Goal: Task Accomplishment & Management: Manage account settings

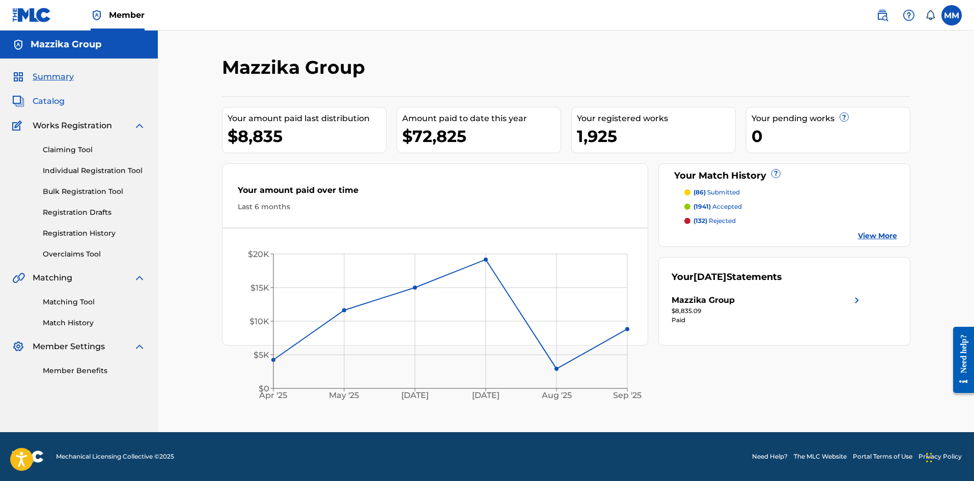
click at [51, 104] on span "Catalog" at bounding box center [49, 101] width 32 height 12
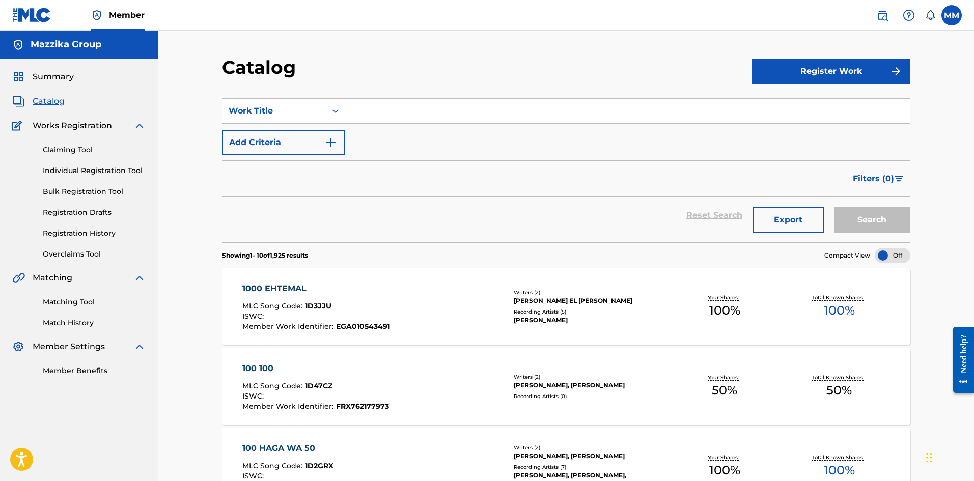
click at [429, 115] on input "Search Form" at bounding box center [627, 111] width 565 height 24
paste input "Elmasrah"
click at [878, 221] on button "Search" at bounding box center [872, 219] width 76 height 25
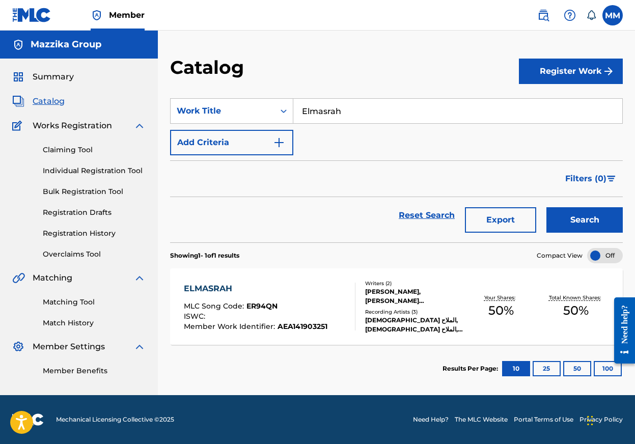
click at [381, 107] on input "Elmasrah" at bounding box center [457, 111] width 329 height 24
paste input "[PERSON_NAME]"
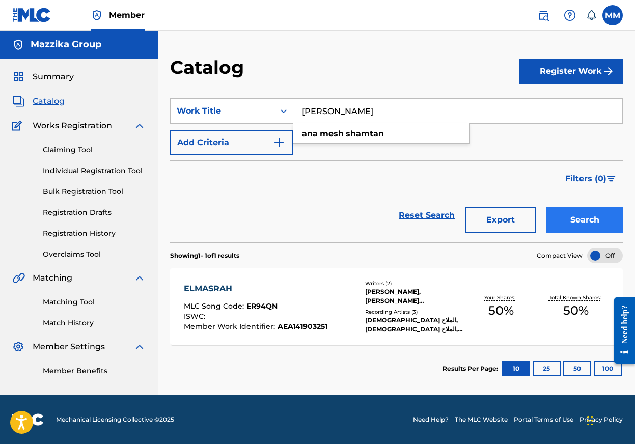
type input "[PERSON_NAME]"
click at [579, 215] on button "Search" at bounding box center [584, 219] width 76 height 25
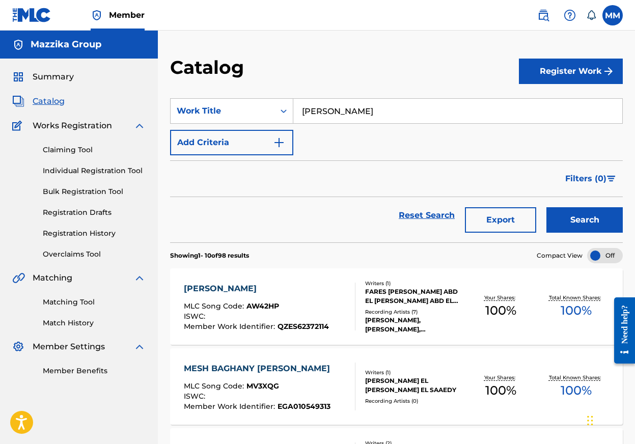
click at [220, 285] on div "[PERSON_NAME]" at bounding box center [256, 289] width 145 height 12
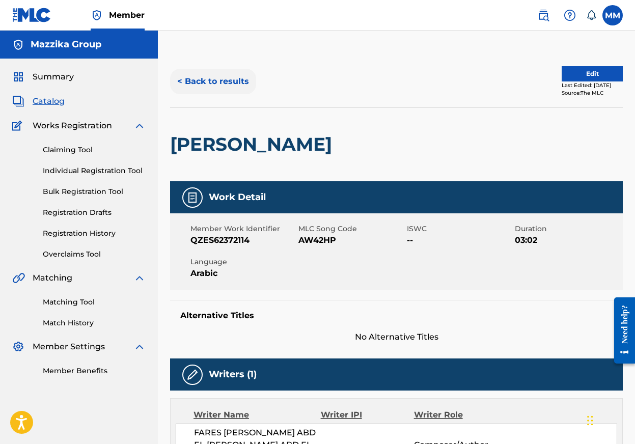
click at [224, 80] on button "< Back to results" at bounding box center [213, 81] width 86 height 25
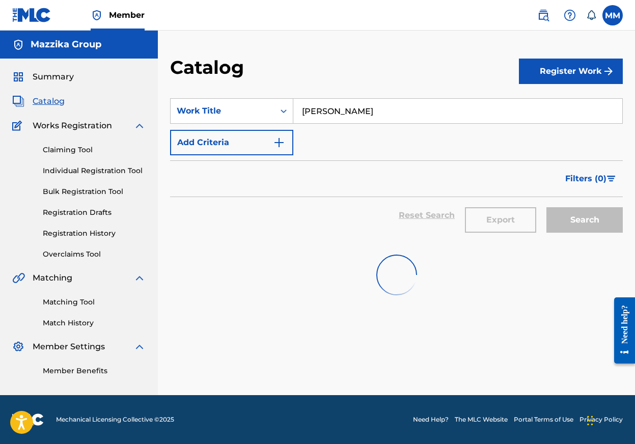
click at [419, 116] on input "[PERSON_NAME]" at bounding box center [457, 111] width 329 height 24
click at [419, 115] on input "[PERSON_NAME]" at bounding box center [457, 111] width 329 height 24
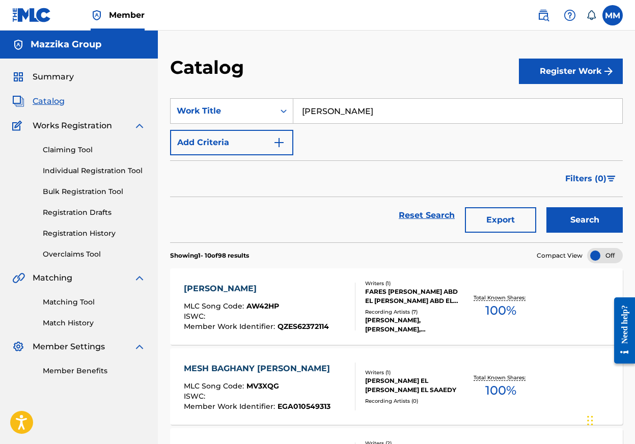
click at [419, 115] on input "[PERSON_NAME]" at bounding box center [457, 111] width 329 height 24
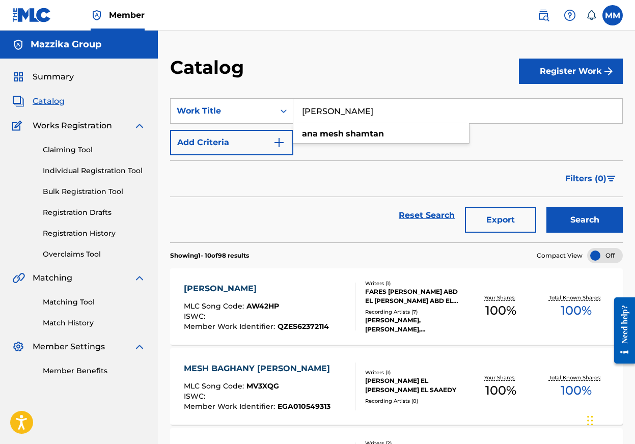
paste input "El Eid Ebtada"
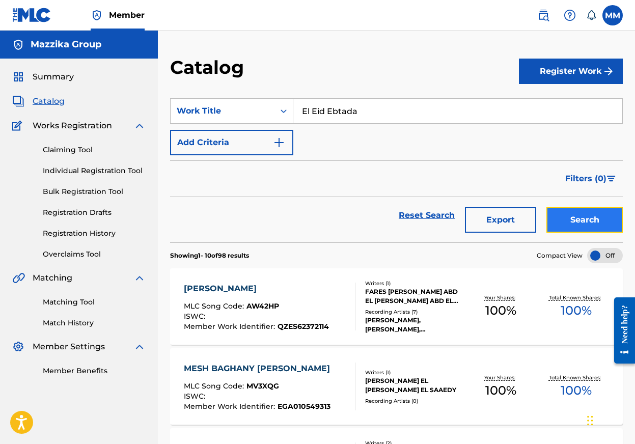
click at [597, 220] on button "Search" at bounding box center [584, 219] width 76 height 25
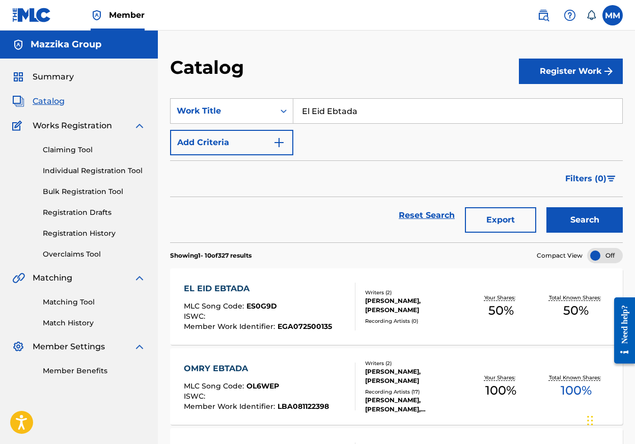
click at [394, 105] on input "El Eid Ebtada" at bounding box center [457, 111] width 329 height 24
paste input "Helw El Tan"
type input "Helw El Tan"
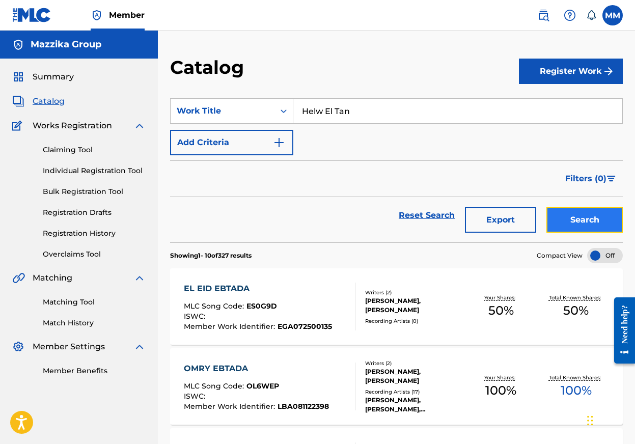
click at [571, 218] on button "Search" at bounding box center [584, 219] width 76 height 25
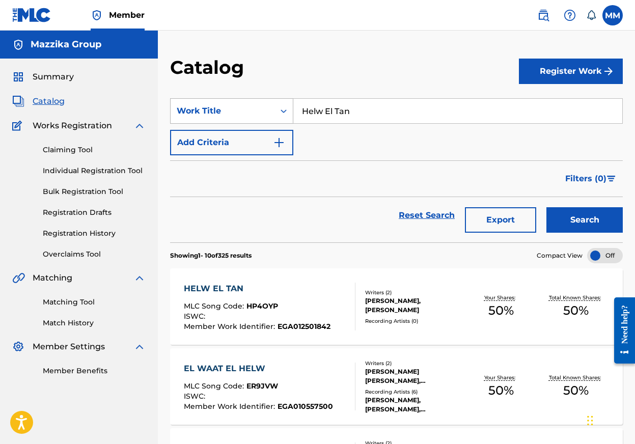
click at [285, 110] on icon "Search Form" at bounding box center [284, 111] width 6 height 4
click at [233, 288] on div "HELW EL TAN" at bounding box center [257, 289] width 147 height 12
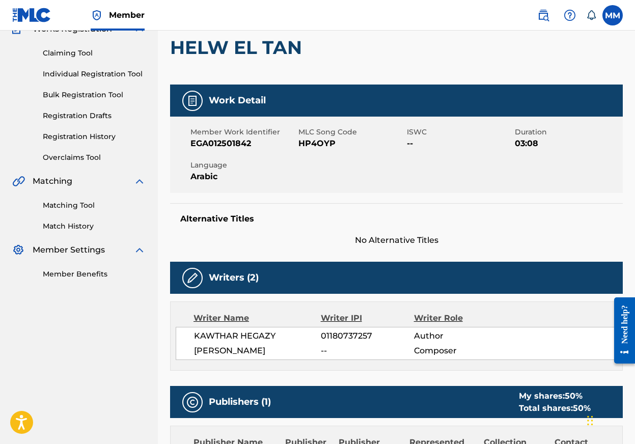
scroll to position [102, 0]
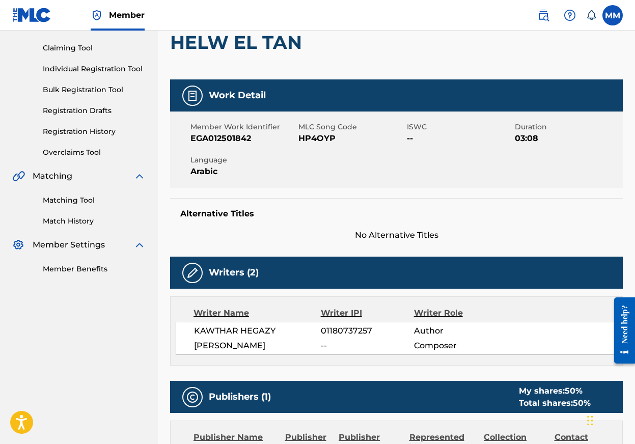
click at [238, 334] on span "KAWTHAR HEGAZY" at bounding box center [257, 331] width 127 height 12
copy div "KAWTHAR HEGAZY"
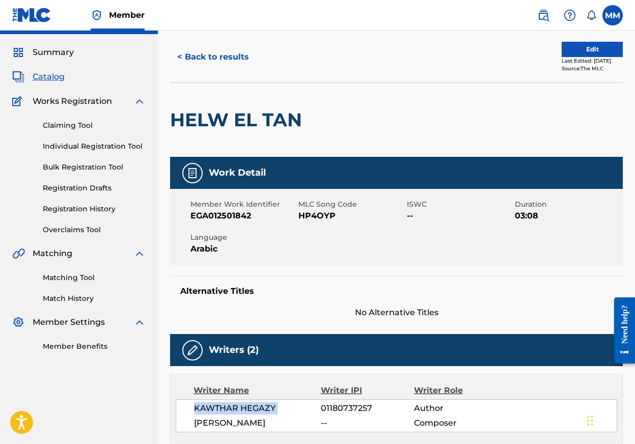
scroll to position [0, 0]
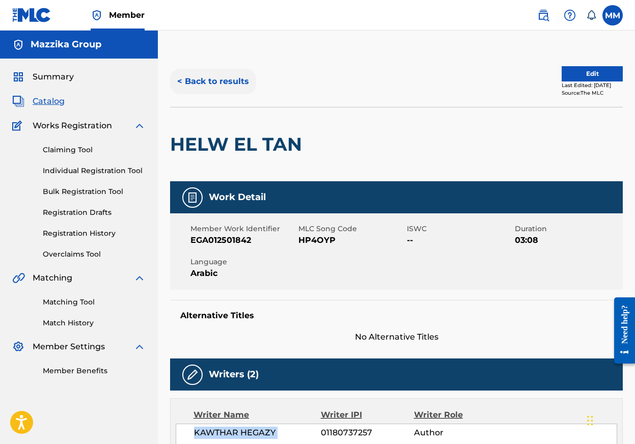
click at [194, 82] on button "< Back to results" at bounding box center [213, 81] width 86 height 25
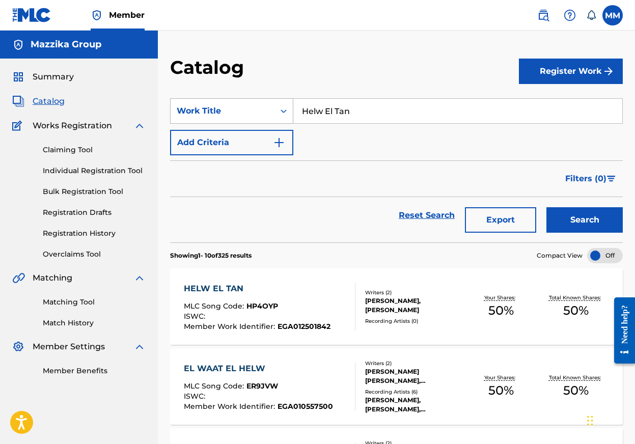
click at [281, 112] on icon "Search Form" at bounding box center [284, 111] width 10 height 10
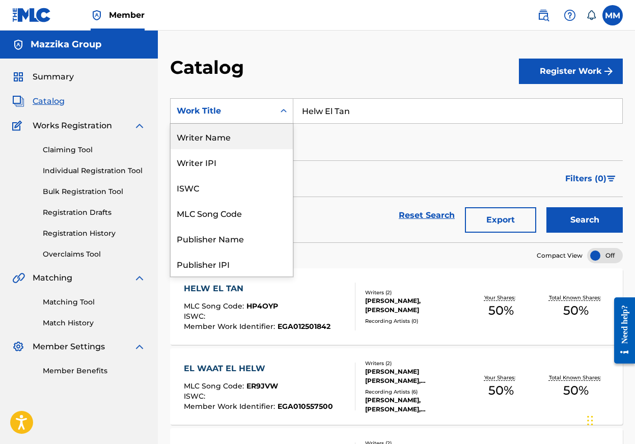
click at [216, 138] on div "Writer Name" at bounding box center [232, 136] width 122 height 25
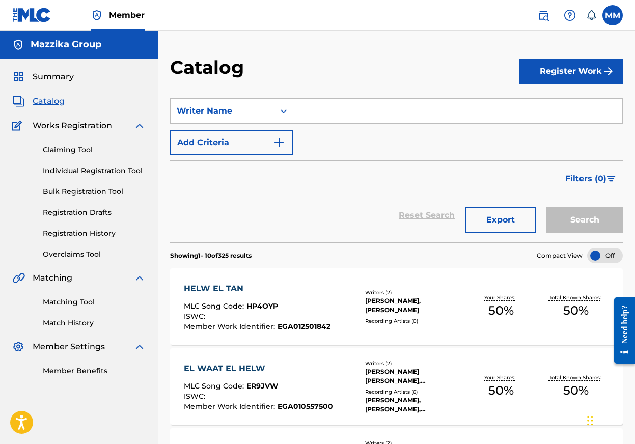
click at [395, 109] on input "Search Form" at bounding box center [457, 111] width 329 height 24
paste input "KAWTHAR HEGAZY"
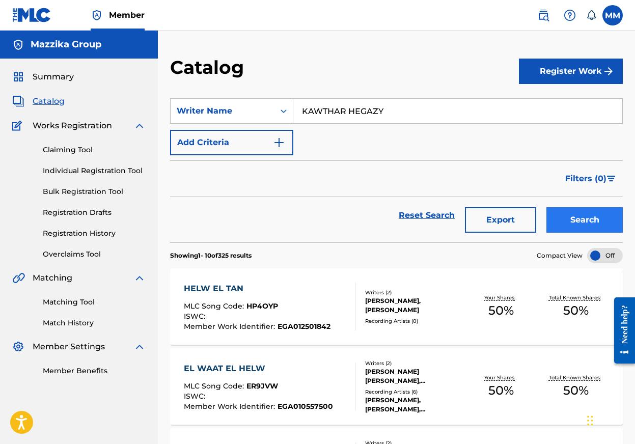
type input "KAWTHAR HEGAZY"
click at [595, 212] on button "Search" at bounding box center [584, 219] width 76 height 25
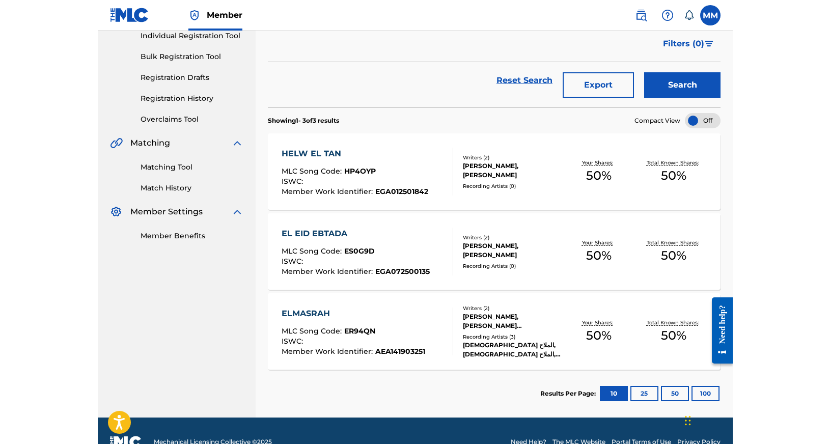
scroll to position [153, 0]
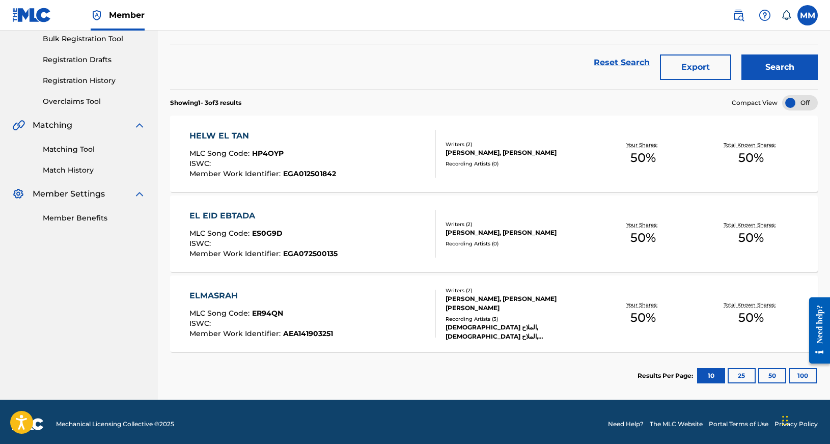
click at [210, 133] on div "HELW EL TAN" at bounding box center [262, 136] width 147 height 12
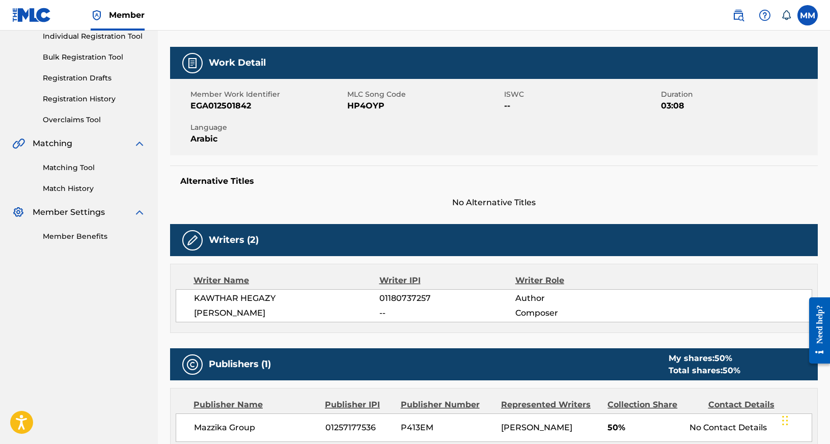
scroll to position [153, 0]
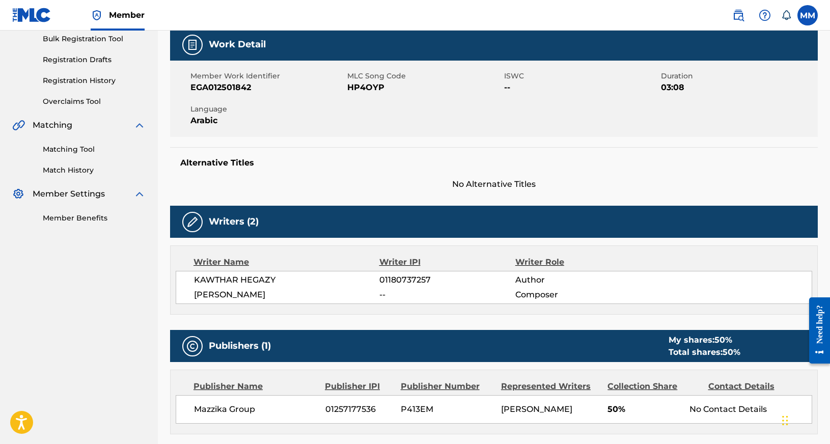
click at [408, 279] on span "01180737257" at bounding box center [447, 280] width 136 height 12
copy span "01180737257"
click at [258, 279] on span "KAWTHAR HEGAZY" at bounding box center [286, 280] width 185 height 12
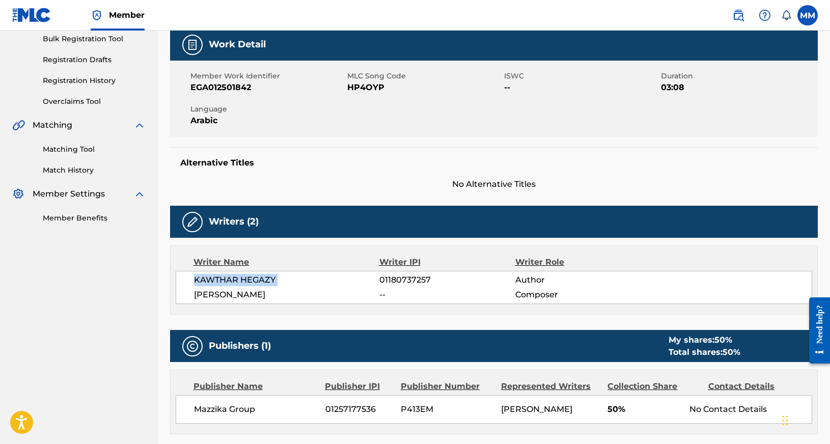
click at [258, 279] on span "KAWTHAR HEGAZY" at bounding box center [286, 280] width 185 height 12
copy div "KAWTHAR HEGAZY"
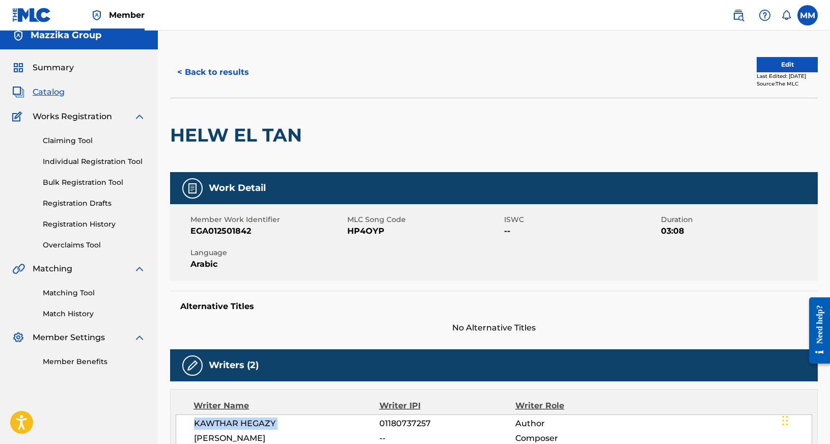
scroll to position [0, 0]
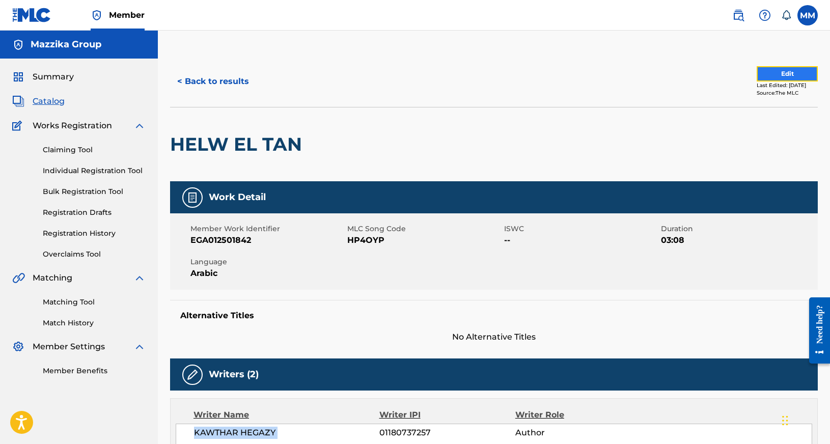
click at [782, 73] on button "Edit" at bounding box center [787, 73] width 61 height 15
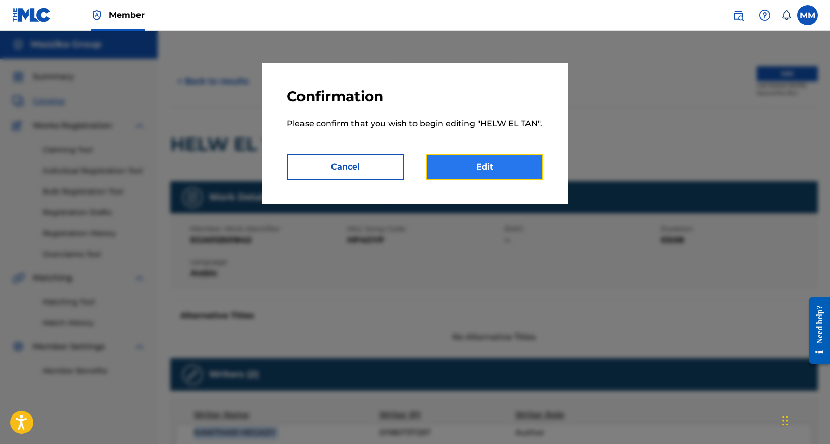
click at [496, 166] on link "Edit" at bounding box center [484, 166] width 117 height 25
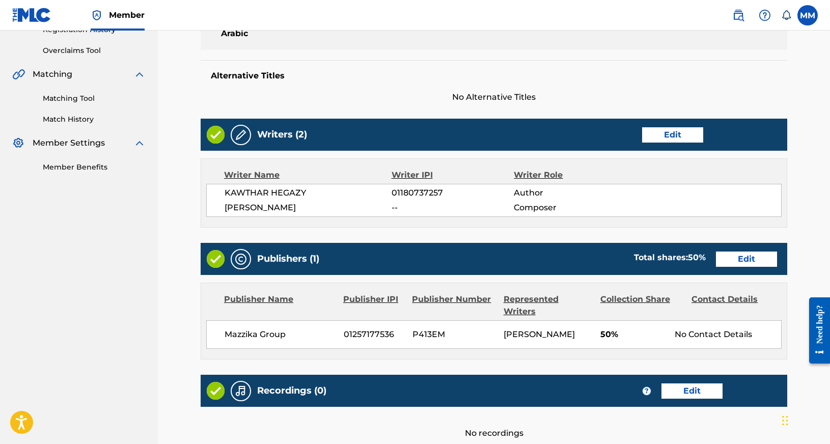
scroll to position [255, 0]
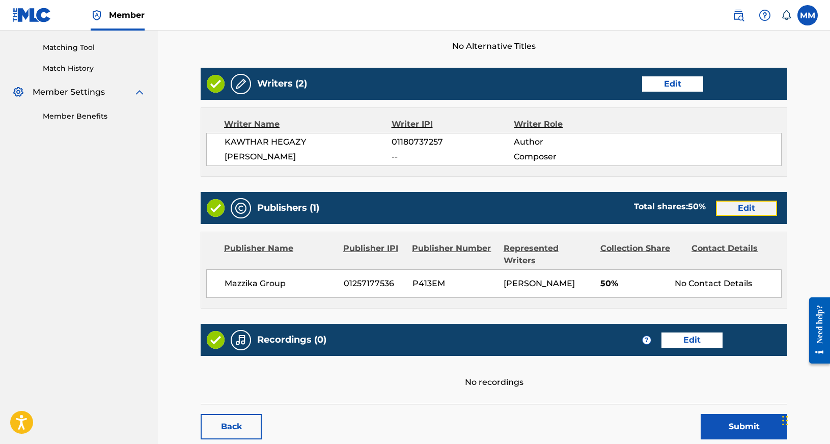
click at [748, 209] on link "Edit" at bounding box center [746, 208] width 61 height 15
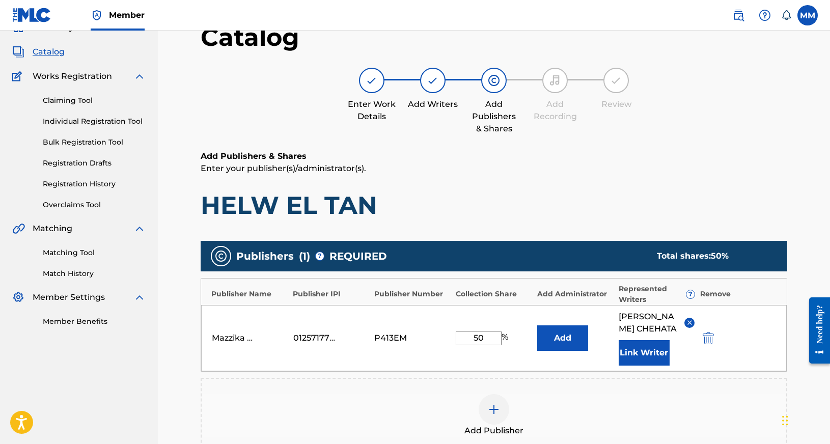
scroll to position [51, 0]
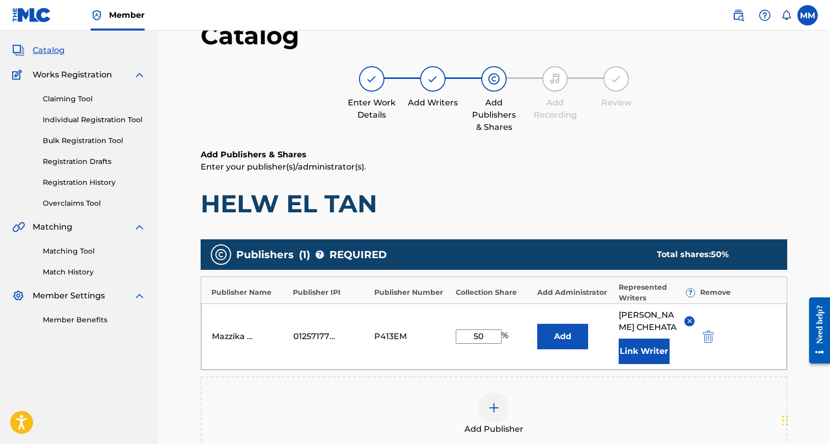
click at [482, 334] on input "50" at bounding box center [479, 336] width 46 height 14
type input "100"
click at [690, 320] on img at bounding box center [690, 321] width 8 height 8
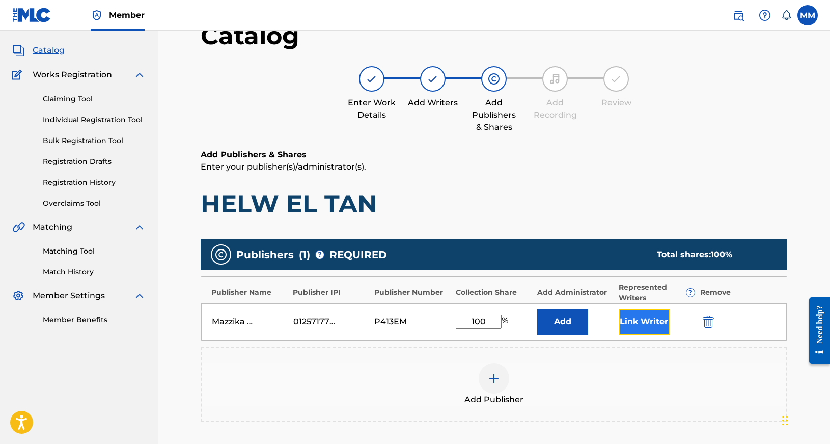
click at [643, 325] on button "Link Writer" at bounding box center [644, 321] width 51 height 25
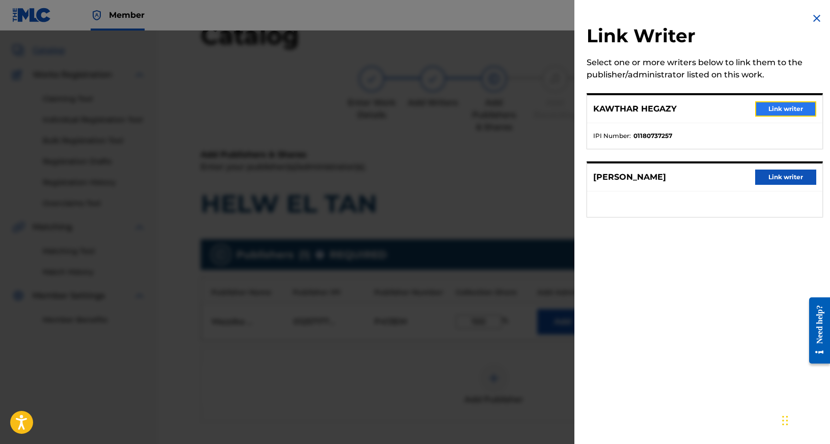
click at [778, 109] on button "Link writer" at bounding box center [785, 108] width 61 height 15
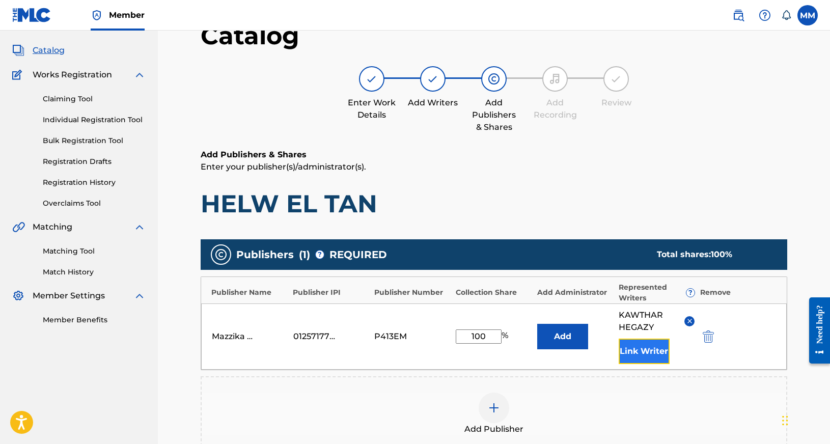
click at [636, 352] on button "Link Writer" at bounding box center [644, 351] width 51 height 25
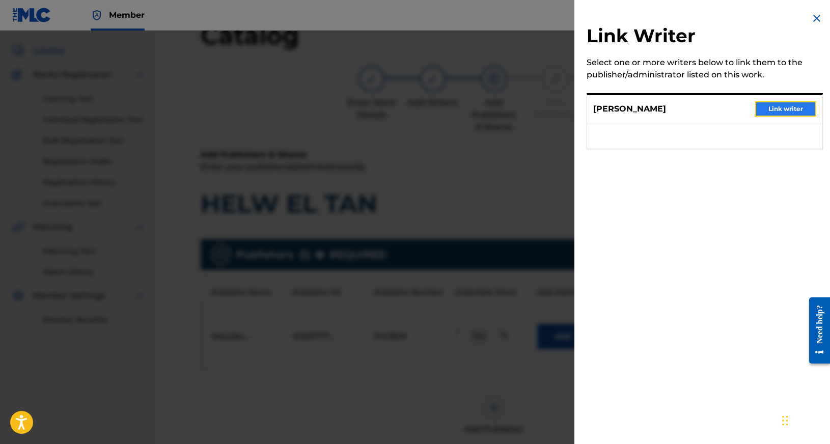
click at [760, 112] on button "Link writer" at bounding box center [785, 108] width 61 height 15
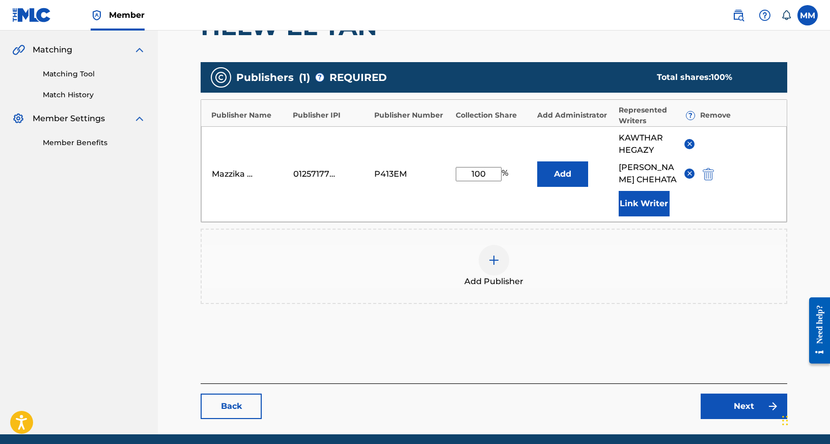
scroll to position [255, 0]
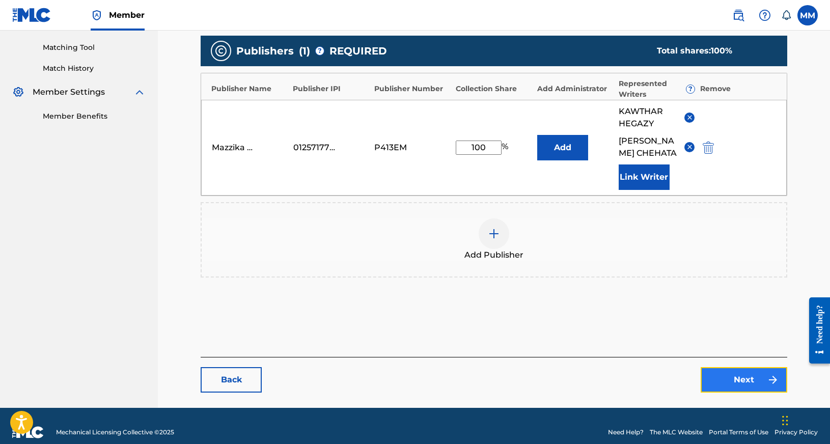
click at [736, 384] on link "Next" at bounding box center [744, 379] width 87 height 25
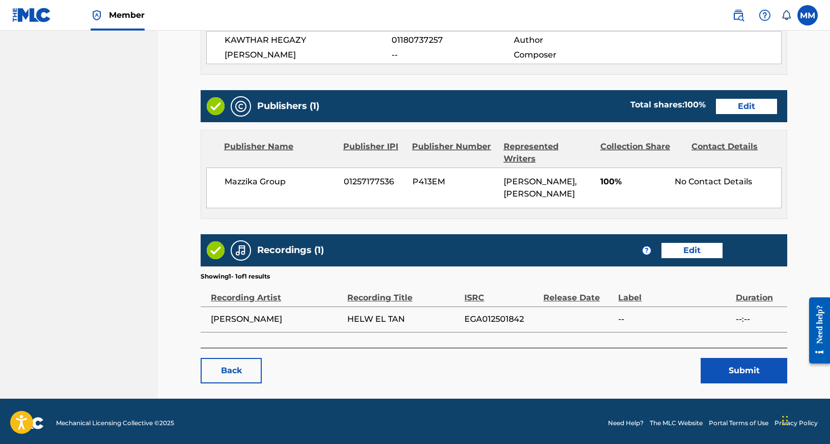
scroll to position [360, 0]
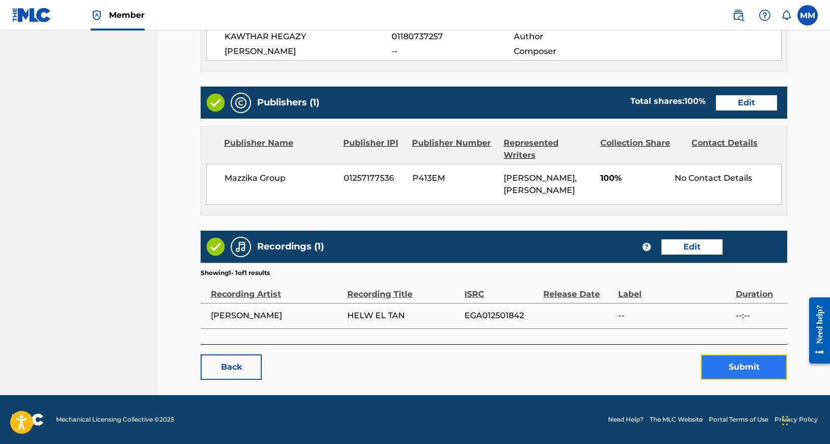
click at [729, 368] on button "Submit" at bounding box center [744, 366] width 87 height 25
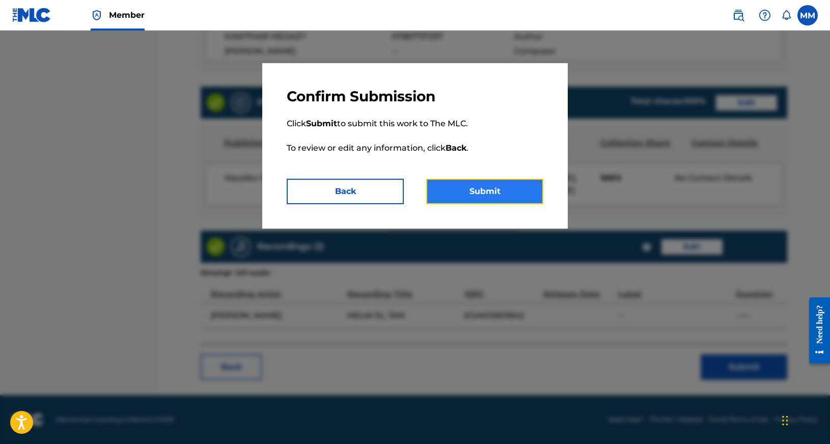
click at [517, 183] on button "Submit" at bounding box center [484, 191] width 117 height 25
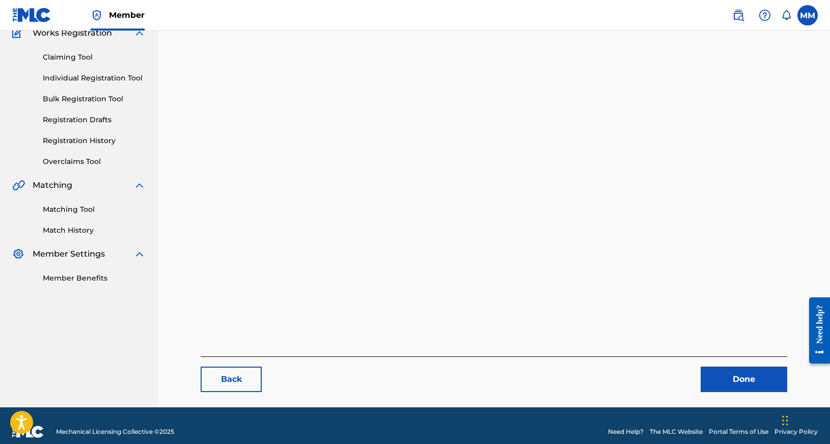
scroll to position [105, 0]
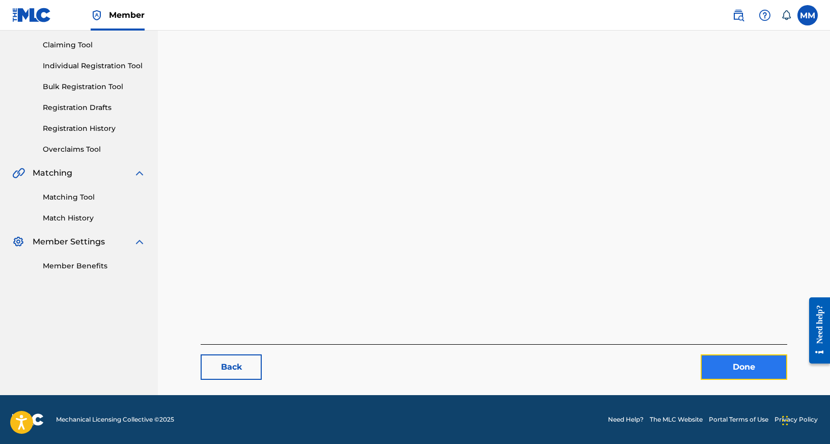
click at [730, 365] on link "Done" at bounding box center [744, 366] width 87 height 25
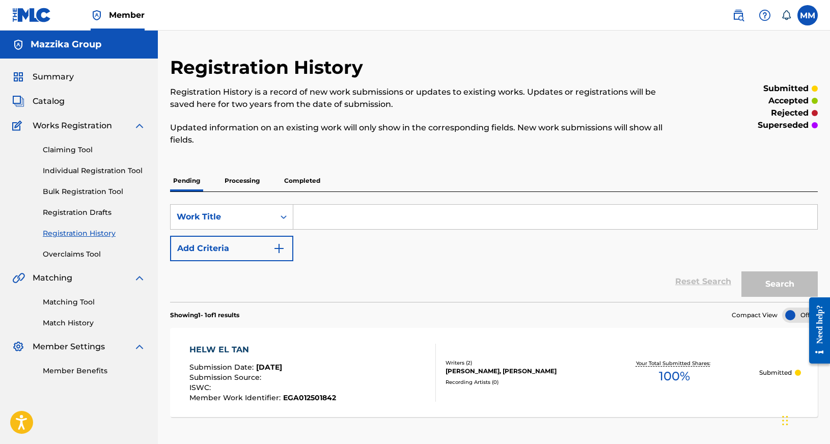
click at [355, 208] on input "Search Form" at bounding box center [555, 217] width 524 height 24
click at [49, 97] on span "Catalog" at bounding box center [49, 101] width 32 height 12
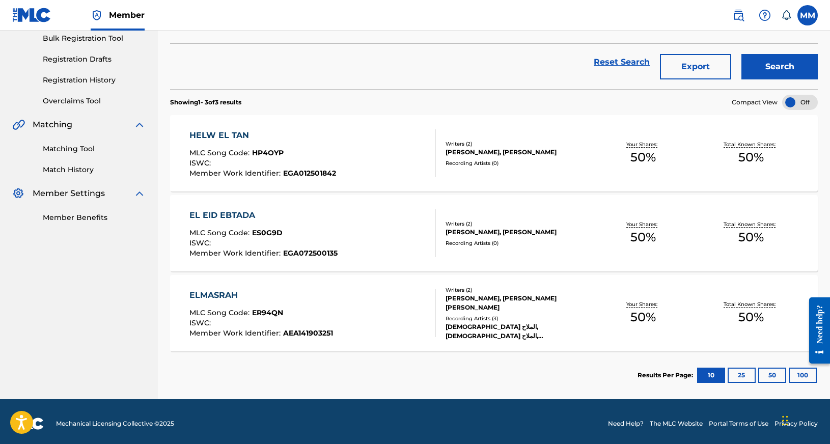
scroll to position [157, 0]
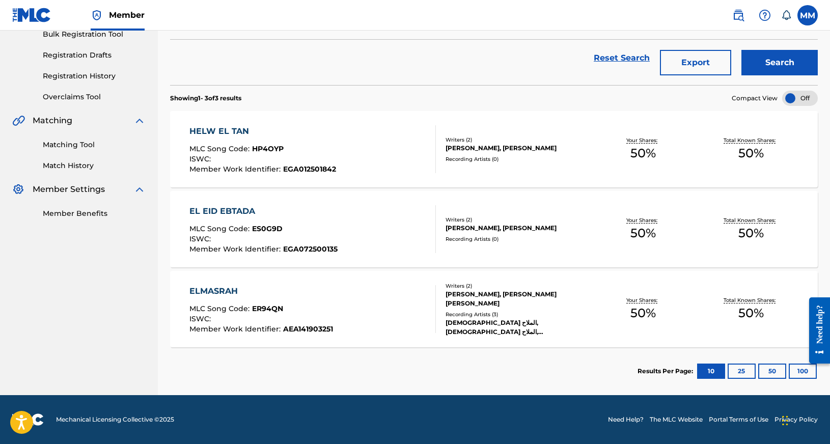
click at [216, 212] on div "EL EID EBTADA" at bounding box center [263, 211] width 148 height 12
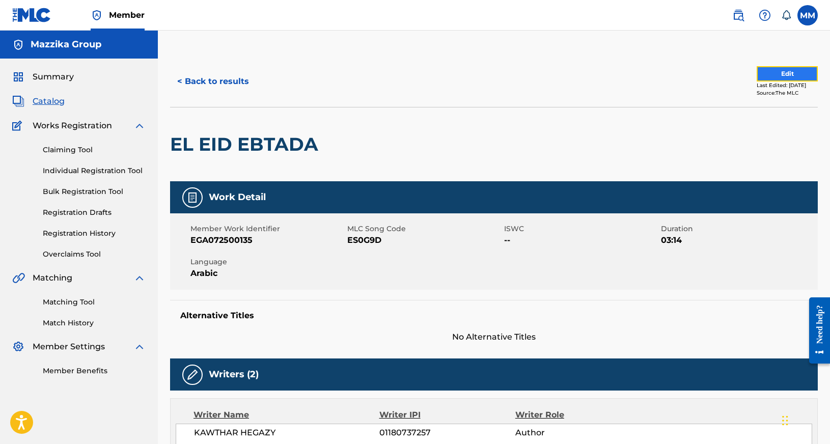
click at [790, 70] on button "Edit" at bounding box center [787, 73] width 61 height 15
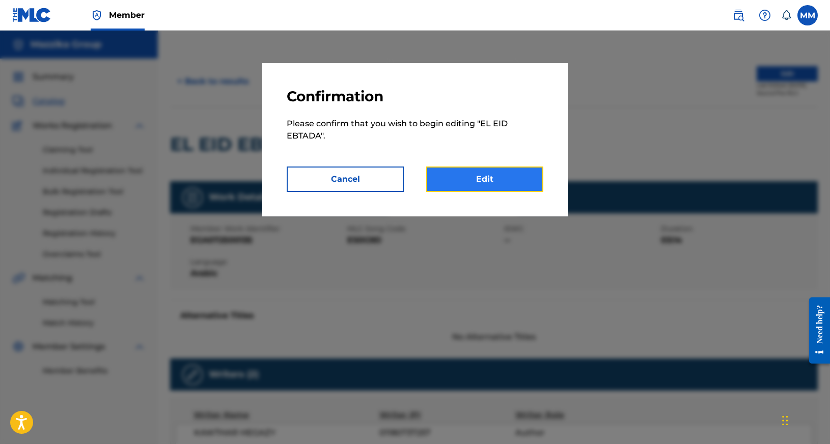
click at [470, 184] on link "Edit" at bounding box center [484, 179] width 117 height 25
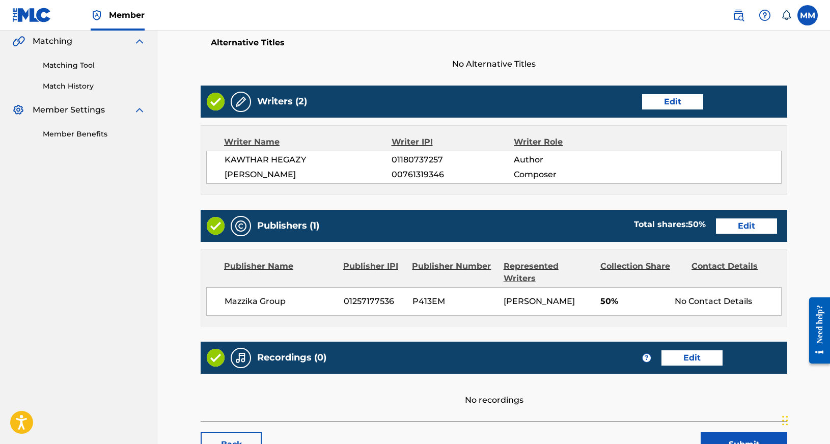
scroll to position [255, 0]
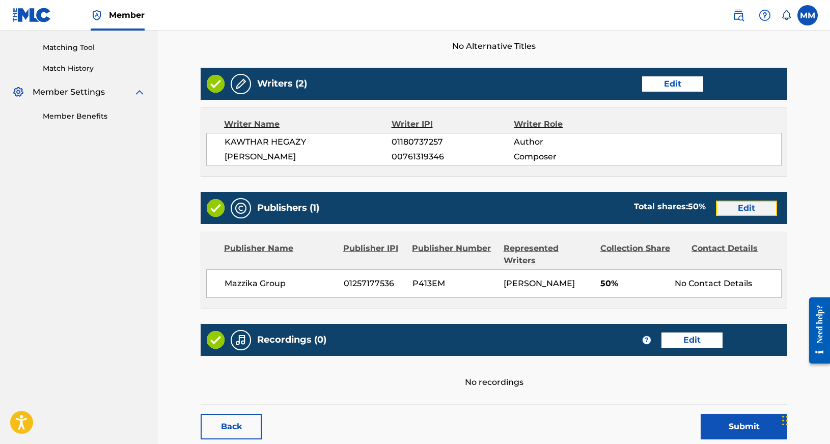
click at [740, 205] on link "Edit" at bounding box center [746, 208] width 61 height 15
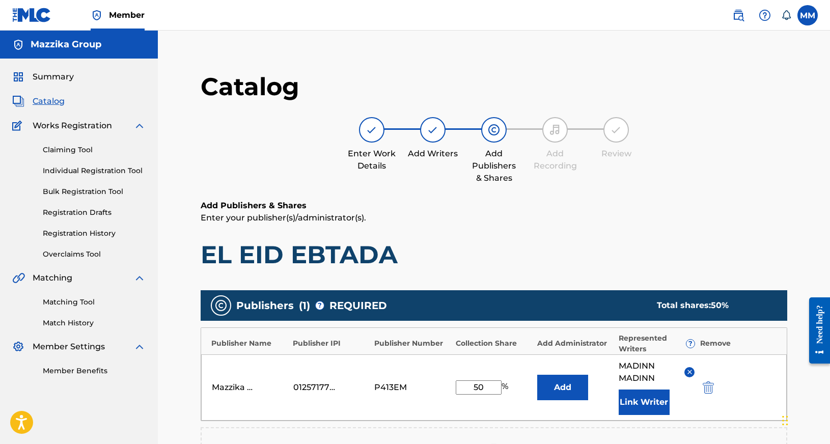
click at [487, 388] on input "50" at bounding box center [479, 387] width 46 height 14
type input "100"
click at [690, 370] on img at bounding box center [690, 372] width 8 height 8
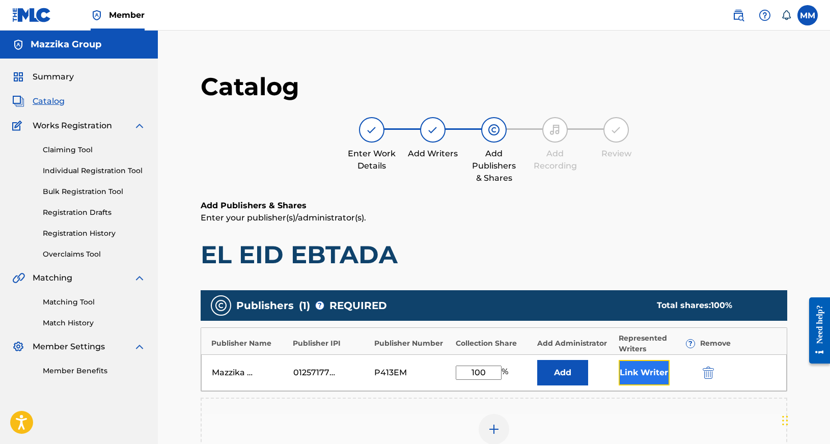
click at [638, 375] on button "Link Writer" at bounding box center [644, 372] width 51 height 25
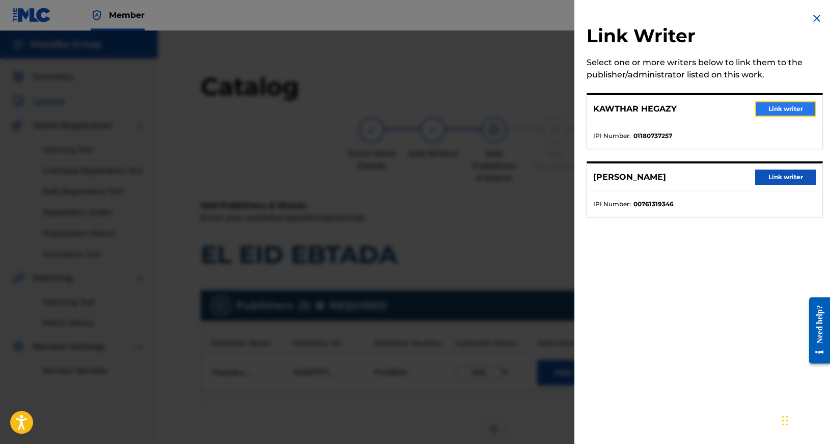
click at [793, 105] on button "Link writer" at bounding box center [785, 108] width 61 height 15
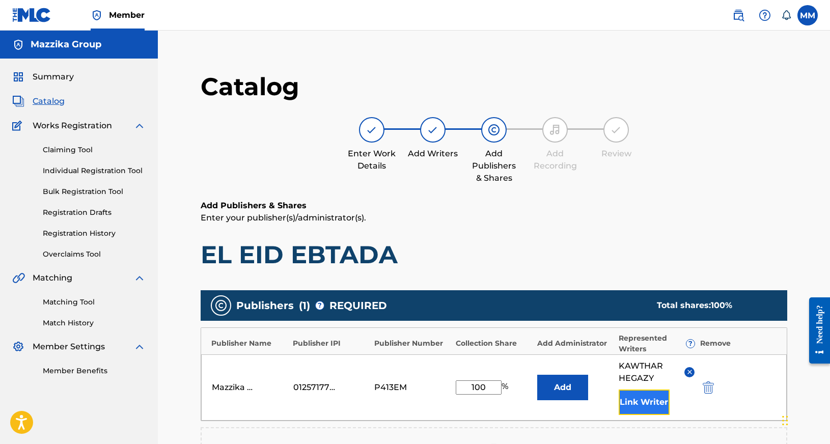
click at [642, 406] on button "Link Writer" at bounding box center [644, 402] width 51 height 25
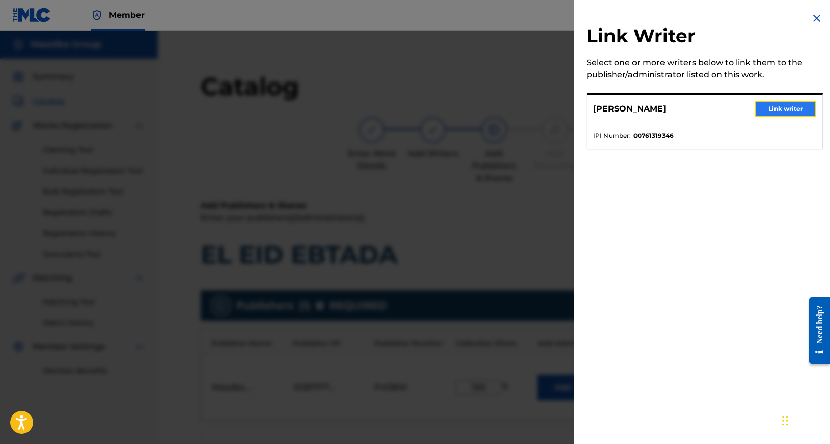
click at [793, 111] on button "Link writer" at bounding box center [785, 108] width 61 height 15
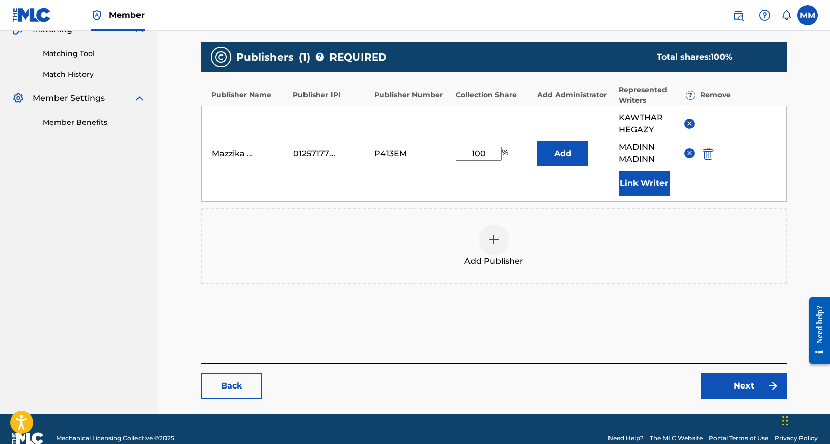
scroll to position [263, 0]
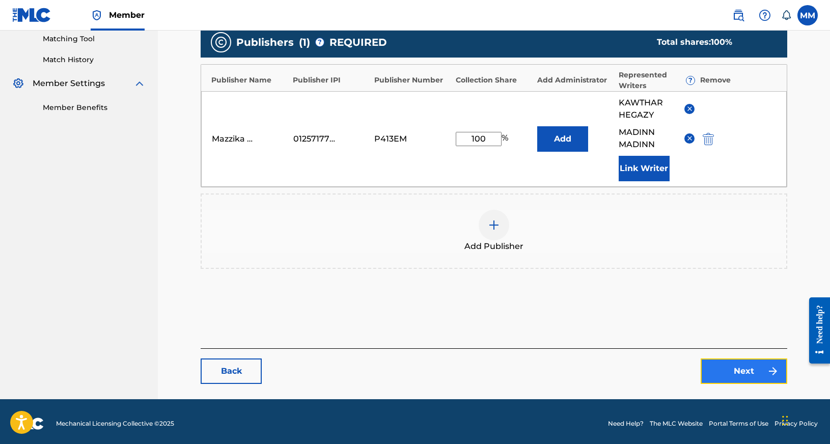
click at [736, 378] on link "Next" at bounding box center [744, 370] width 87 height 25
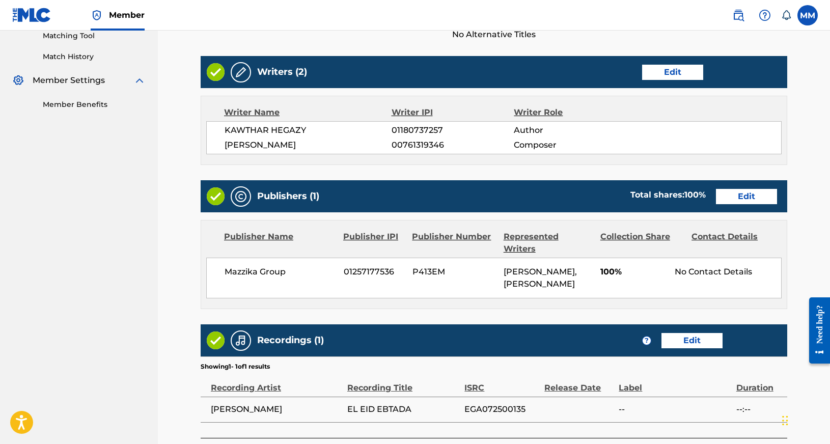
scroll to position [348, 0]
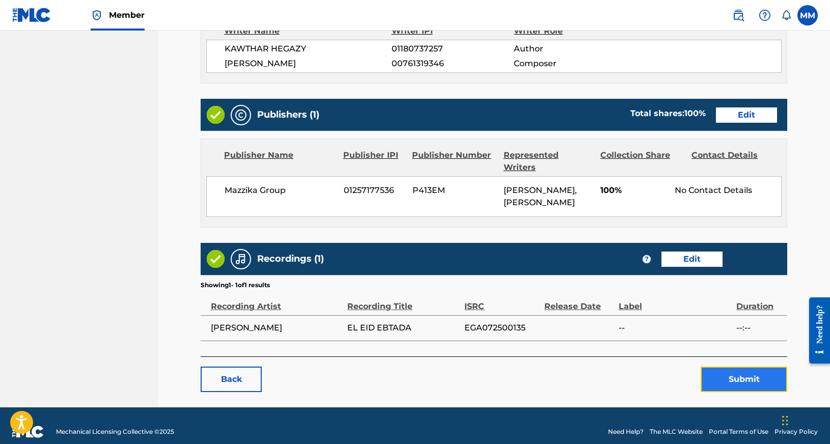
click at [751, 367] on button "Submit" at bounding box center [744, 379] width 87 height 25
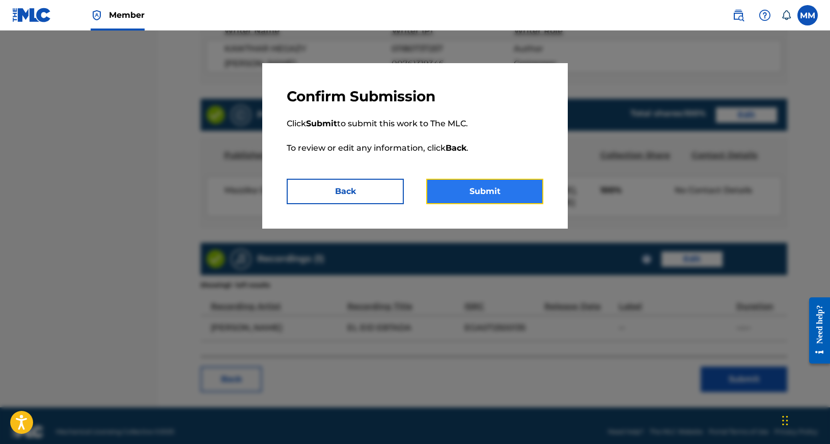
click at [511, 198] on button "Submit" at bounding box center [484, 191] width 117 height 25
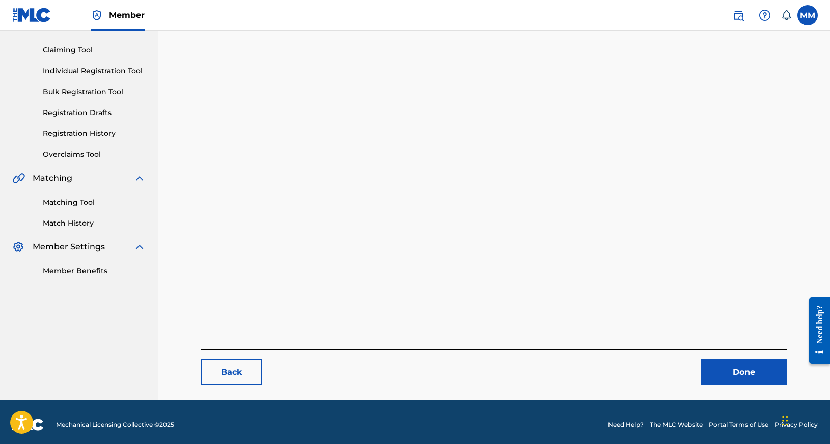
scroll to position [102, 0]
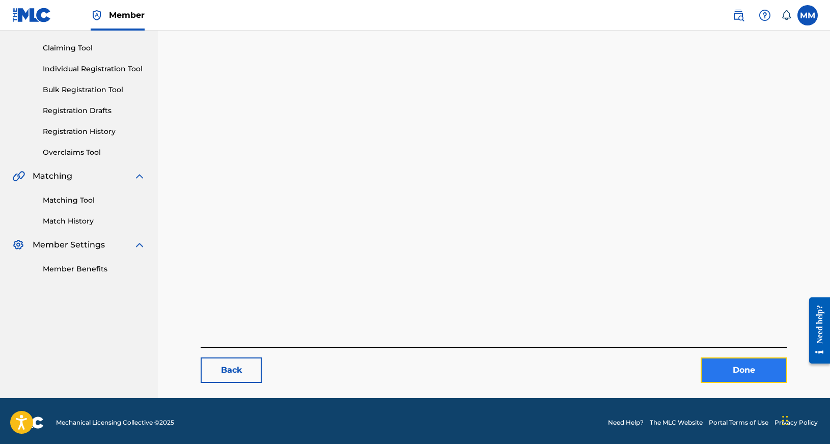
click at [735, 370] on link "Done" at bounding box center [744, 369] width 87 height 25
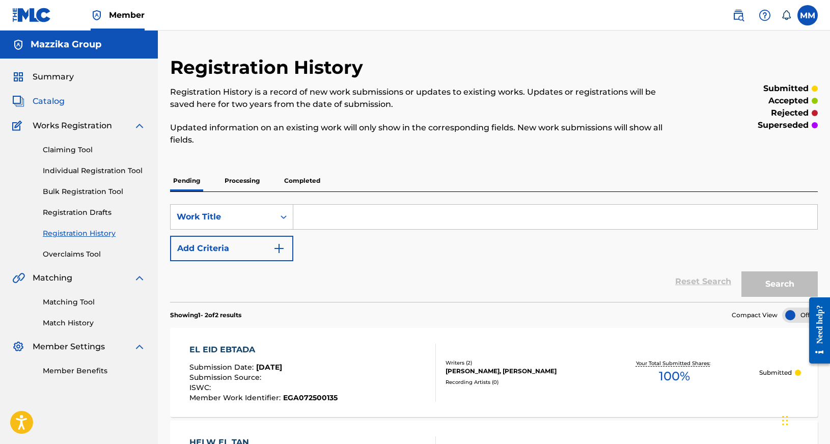
click at [39, 100] on span "Catalog" at bounding box center [49, 101] width 32 height 12
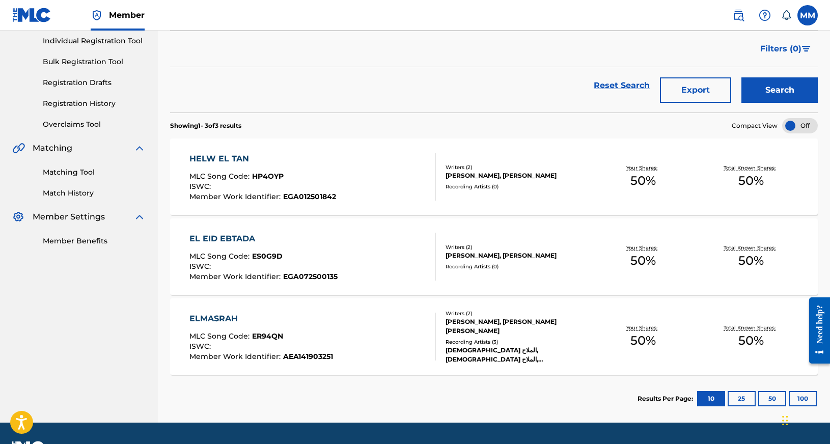
scroll to position [153, 0]
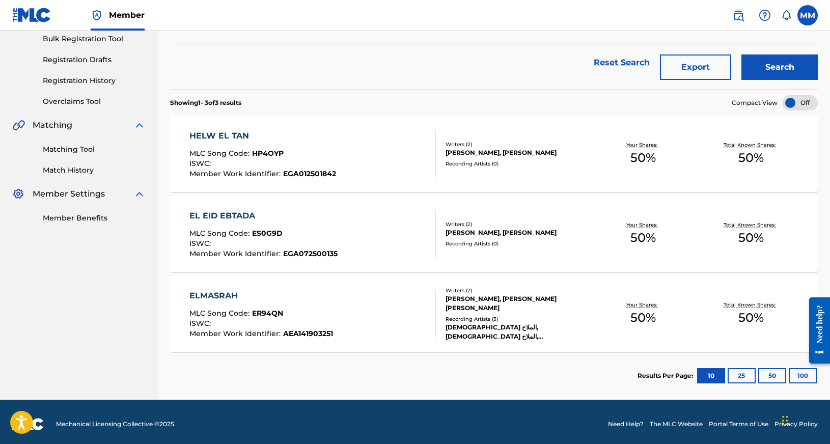
click at [216, 295] on div "ELMASRAH" at bounding box center [261, 296] width 144 height 12
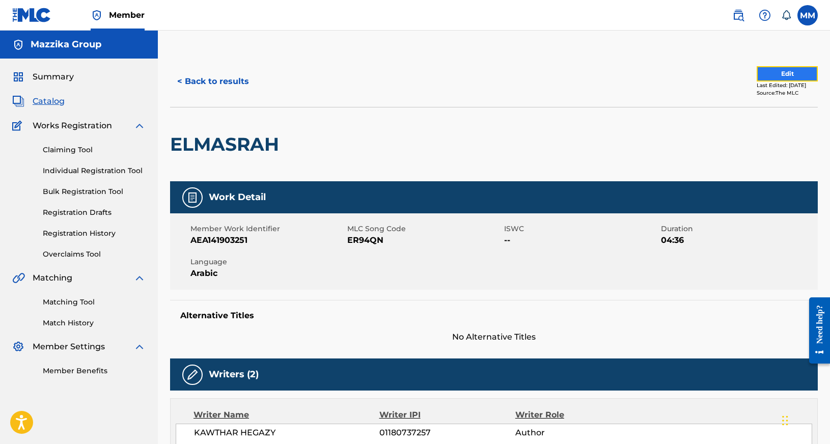
click at [761, 70] on button "Edit" at bounding box center [787, 73] width 61 height 15
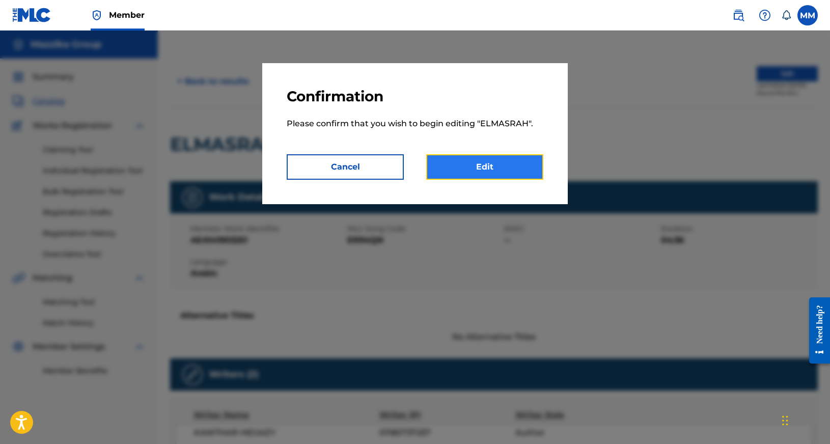
click at [489, 167] on link "Edit" at bounding box center [484, 166] width 117 height 25
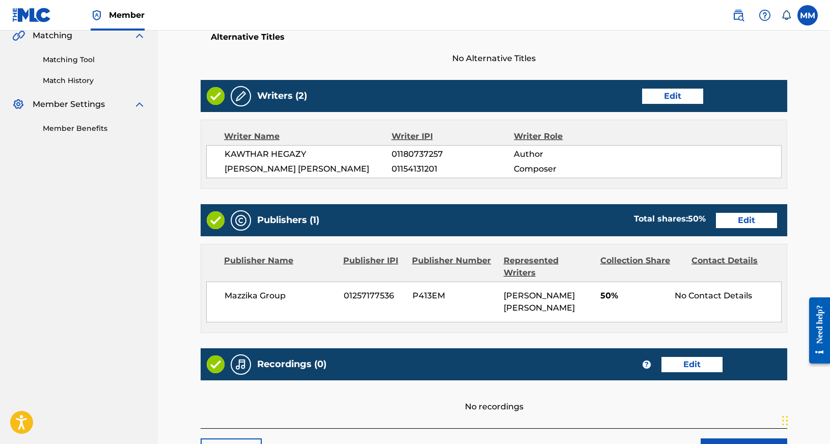
scroll to position [244, 0]
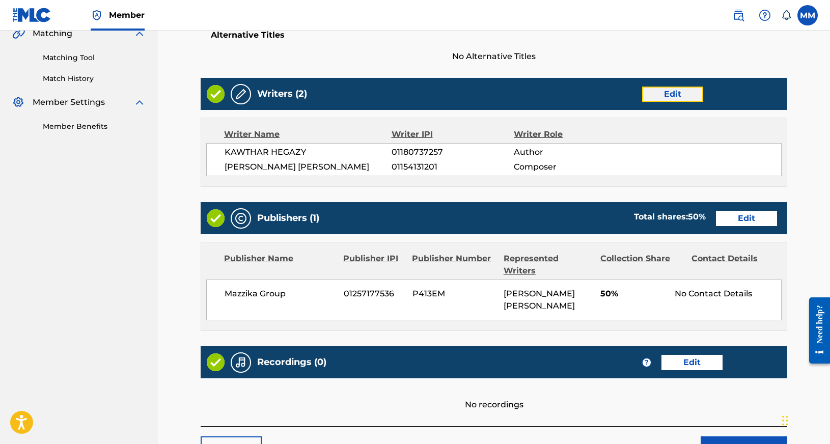
click at [680, 95] on link "Edit" at bounding box center [672, 94] width 61 height 15
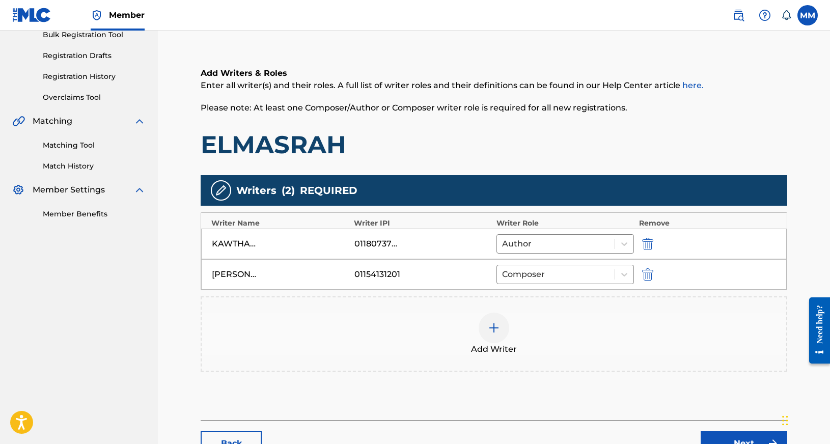
scroll to position [204, 0]
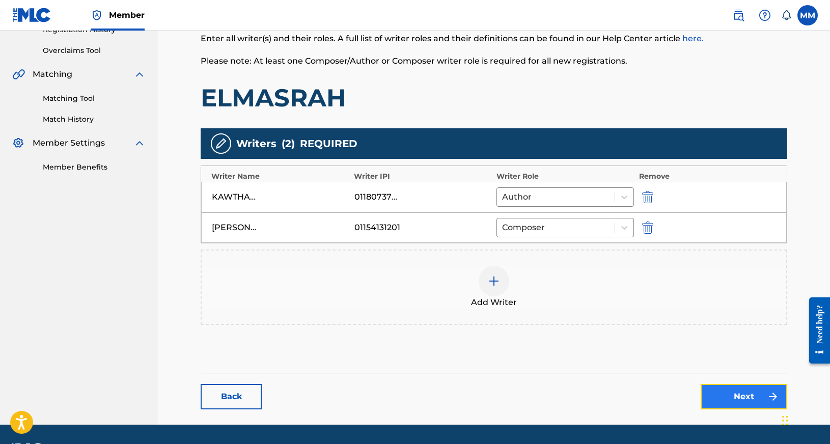
click at [729, 395] on link "Next" at bounding box center [744, 396] width 87 height 25
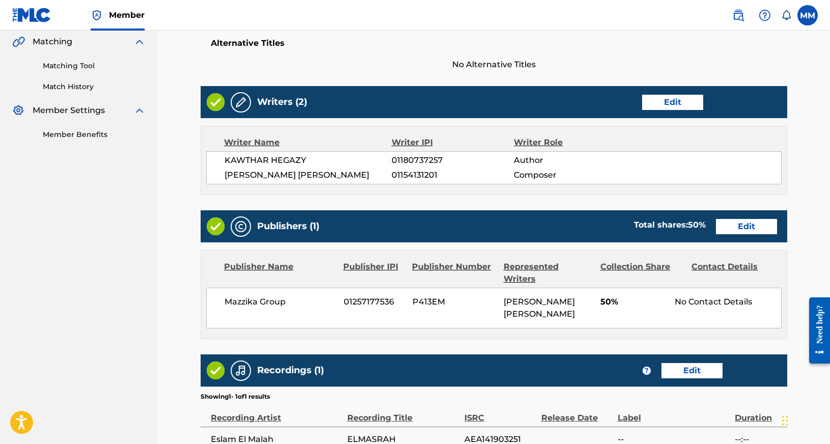
scroll to position [255, 0]
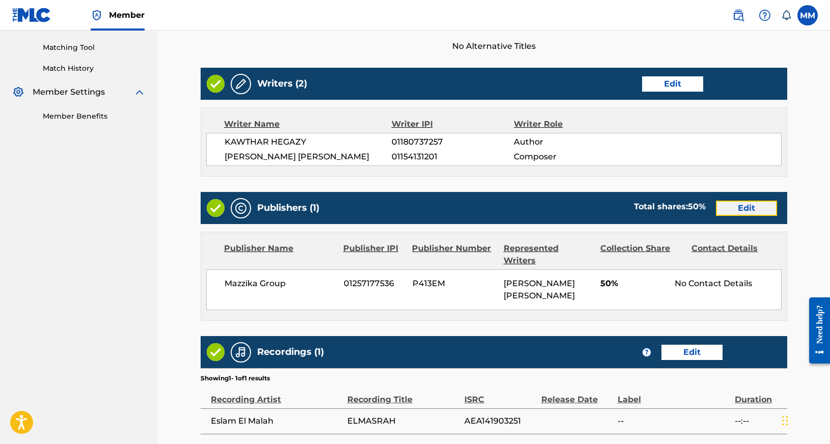
click at [752, 216] on link "Edit" at bounding box center [746, 208] width 61 height 15
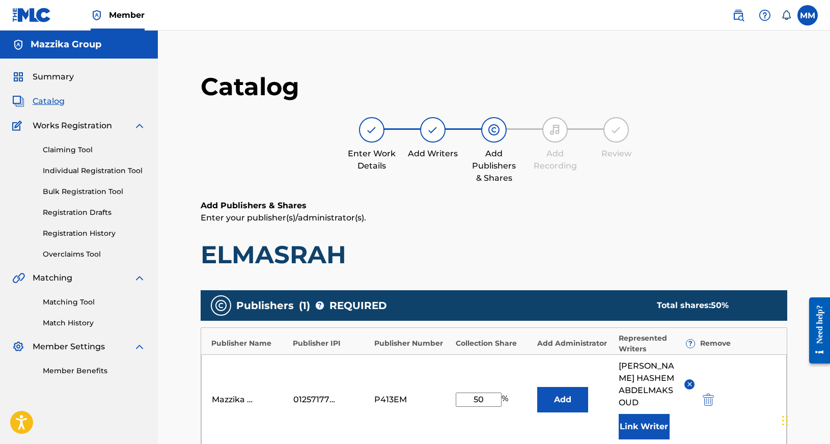
click at [490, 406] on input "50" at bounding box center [479, 400] width 46 height 14
type input "100"
click at [690, 386] on button at bounding box center [689, 384] width 10 height 10
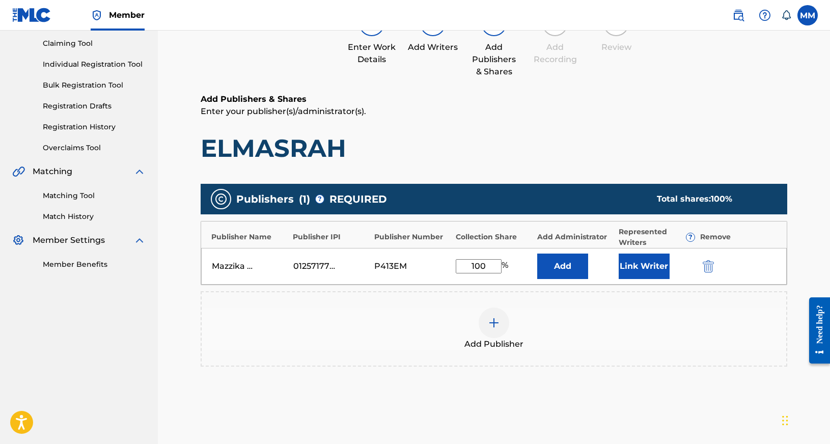
scroll to position [153, 0]
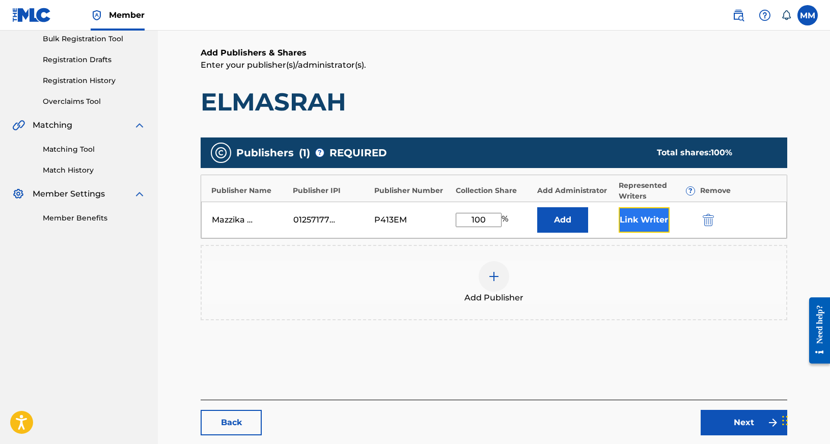
click at [635, 213] on button "Link Writer" at bounding box center [644, 219] width 51 height 25
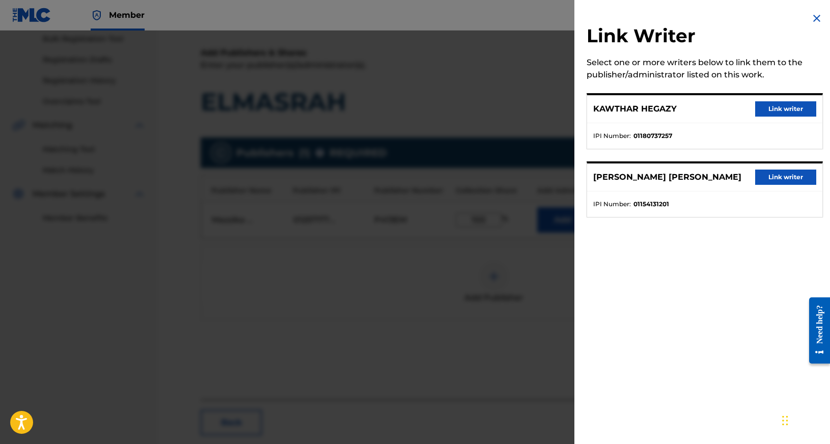
click at [777, 101] on div "[PERSON_NAME] Link writer" at bounding box center [704, 109] width 235 height 28
click at [777, 105] on button "Link writer" at bounding box center [785, 108] width 61 height 15
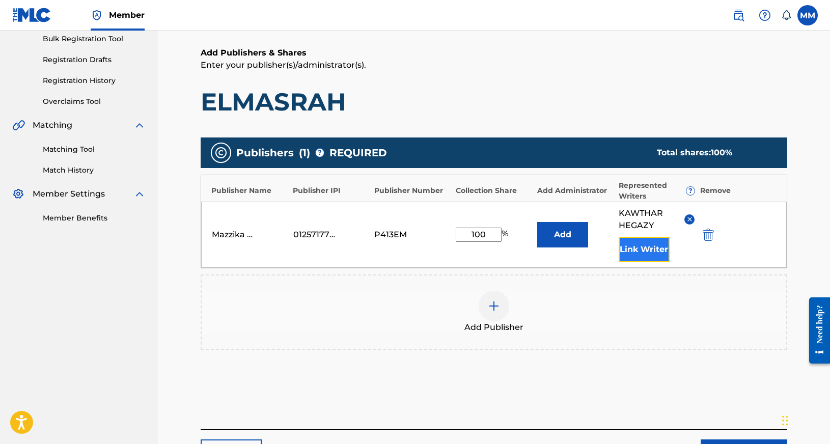
click at [645, 246] on button "Link Writer" at bounding box center [644, 249] width 51 height 25
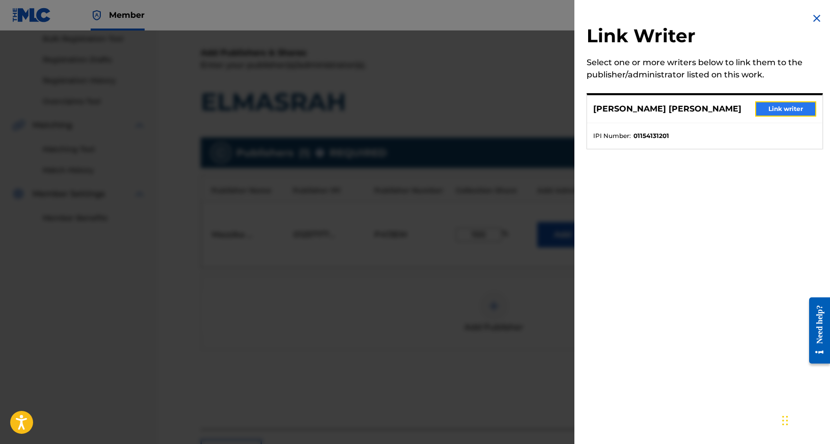
click at [781, 114] on button "Link writer" at bounding box center [785, 108] width 61 height 15
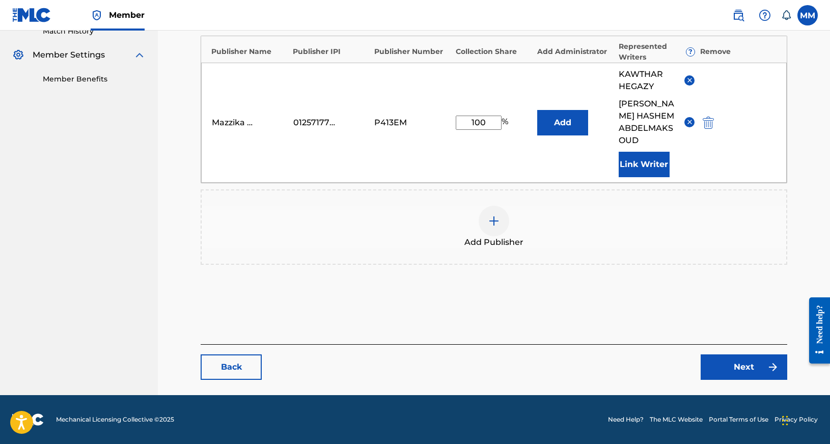
scroll to position [304, 0]
click at [745, 364] on link "Next" at bounding box center [744, 366] width 87 height 25
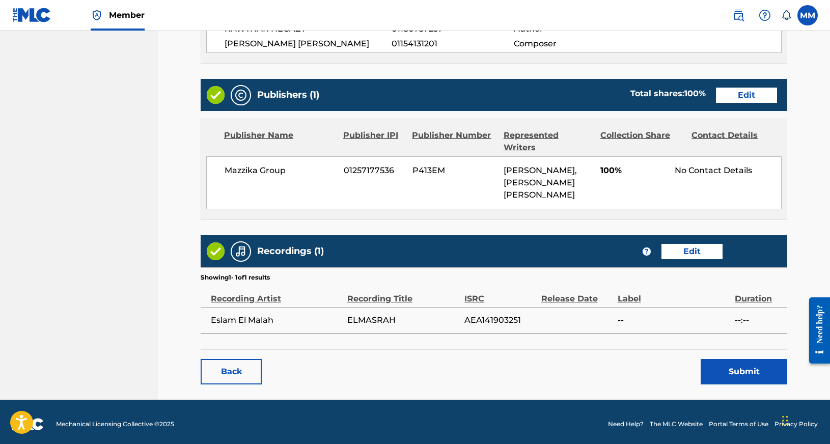
scroll to position [369, 0]
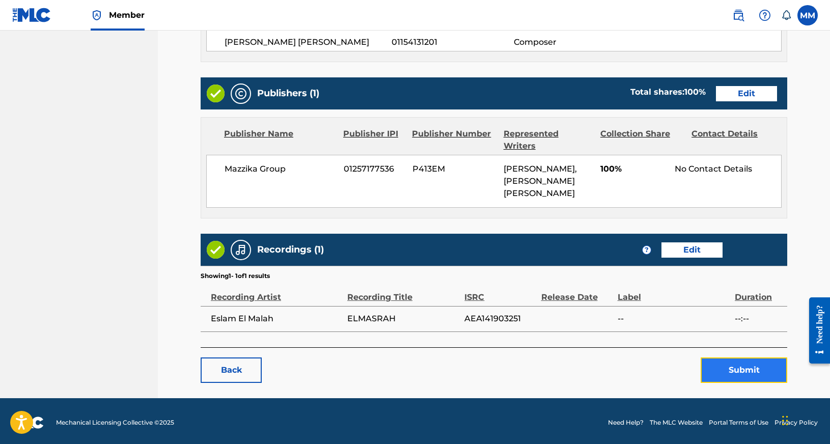
click at [734, 383] on button "Submit" at bounding box center [744, 369] width 87 height 25
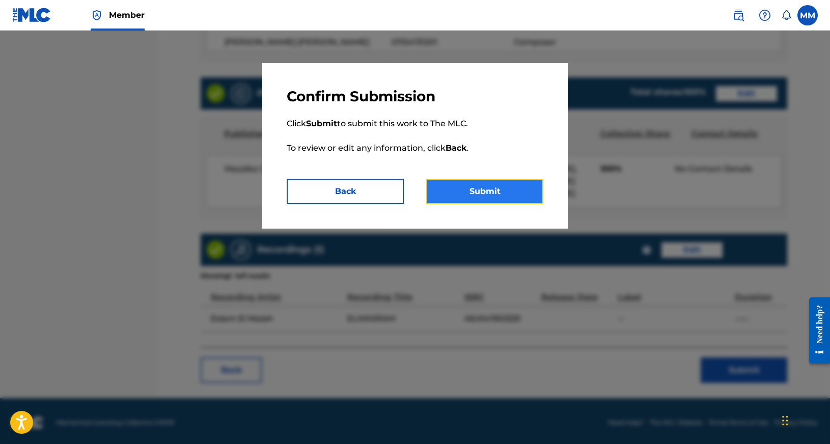
click at [498, 192] on button "Submit" at bounding box center [484, 191] width 117 height 25
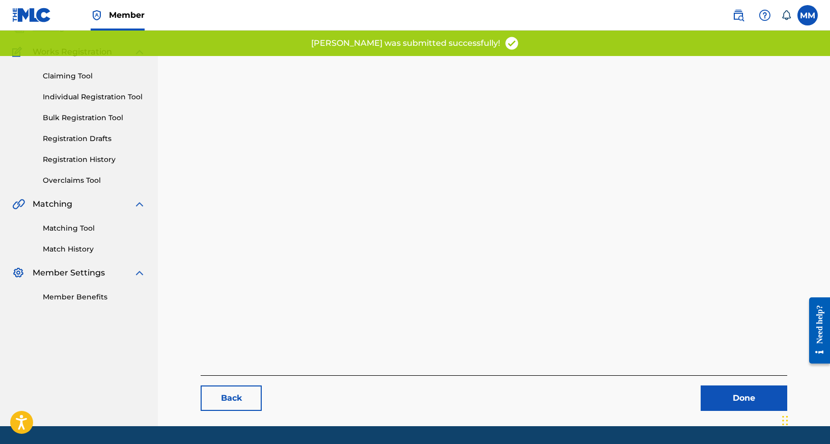
scroll to position [105, 0]
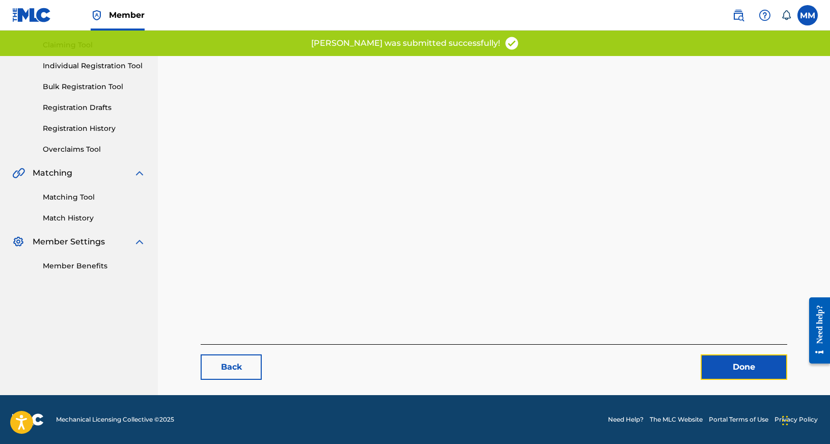
click at [750, 359] on link "Done" at bounding box center [744, 366] width 87 height 25
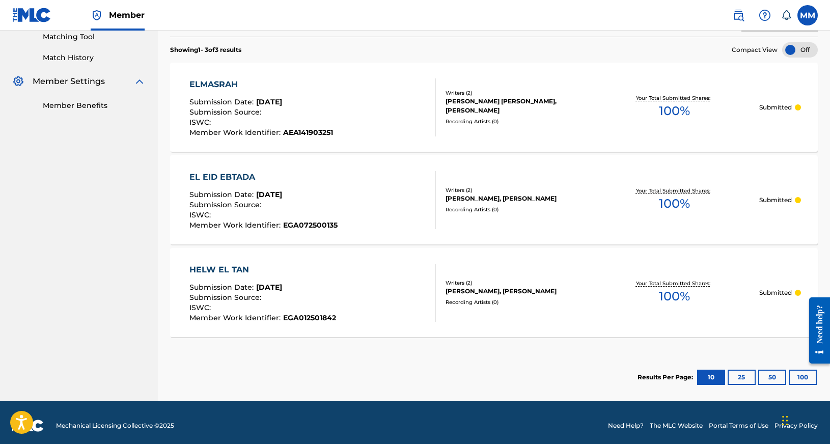
scroll to position [271, 0]
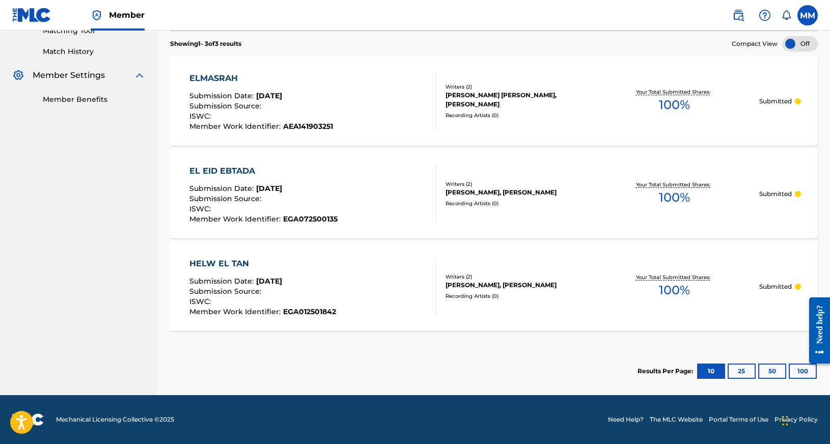
click at [216, 78] on div "ELMASRAH" at bounding box center [261, 78] width 144 height 12
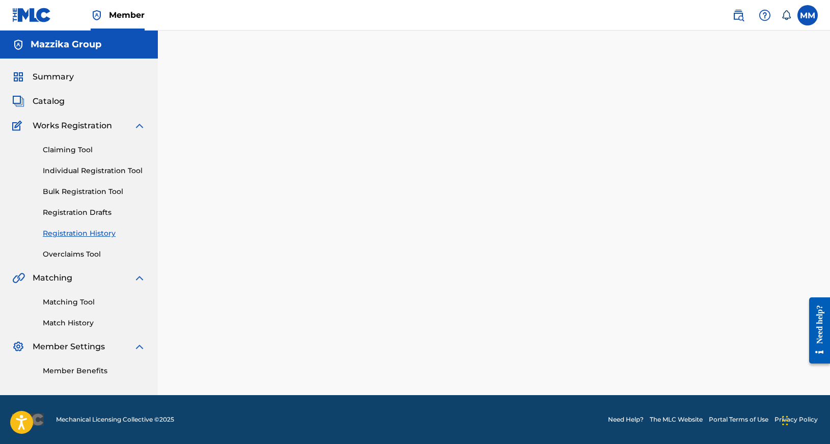
click at [216, 78] on div at bounding box center [494, 68] width 648 height 25
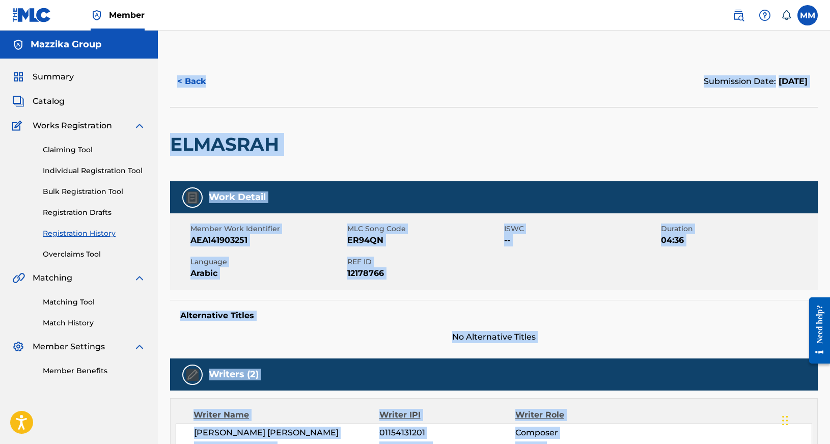
click at [356, 143] on div at bounding box center [358, 144] width 149 height 74
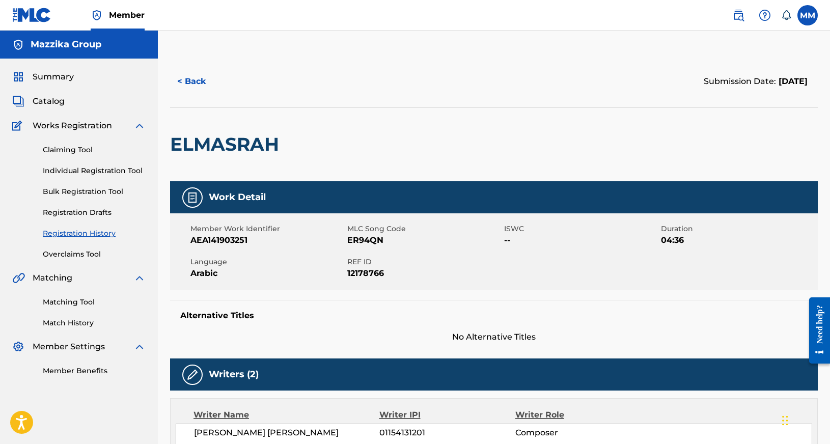
click at [239, 138] on h2 "ELMASRAH" at bounding box center [227, 144] width 114 height 23
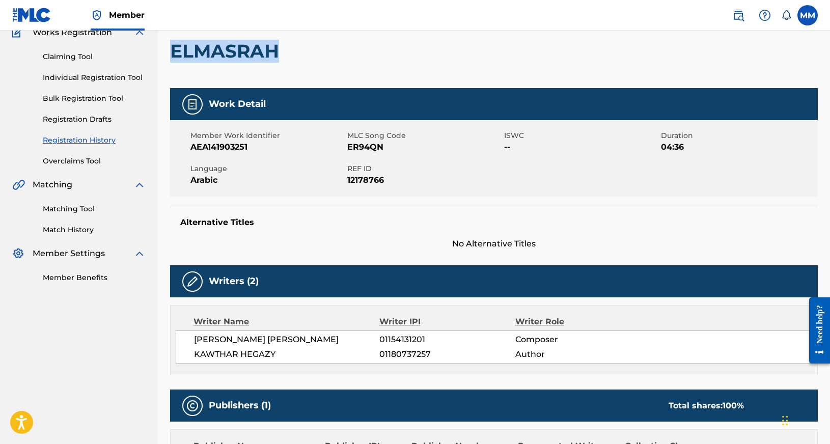
scroll to position [153, 0]
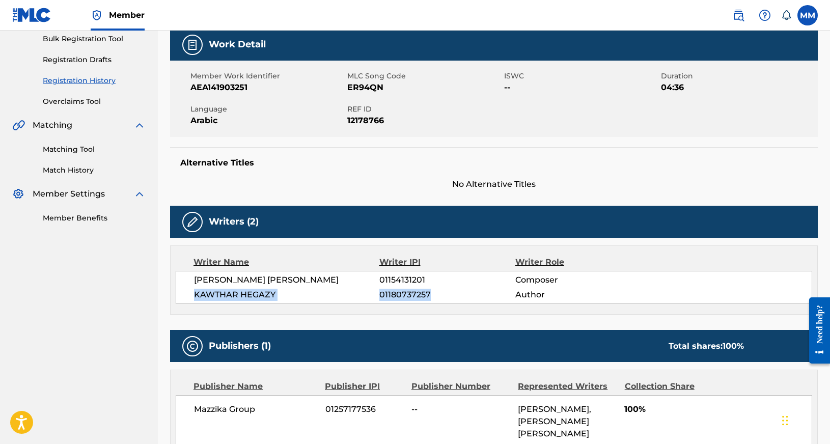
drag, startPoint x: 189, startPoint y: 308, endPoint x: 438, endPoint y: 304, distance: 249.0
click at [438, 304] on div "[PERSON_NAME] [PERSON_NAME] 01154131201 Composer [PERSON_NAME] 01180737257 Auth…" at bounding box center [494, 287] width 636 height 33
